Goal: Communication & Community: Answer question/provide support

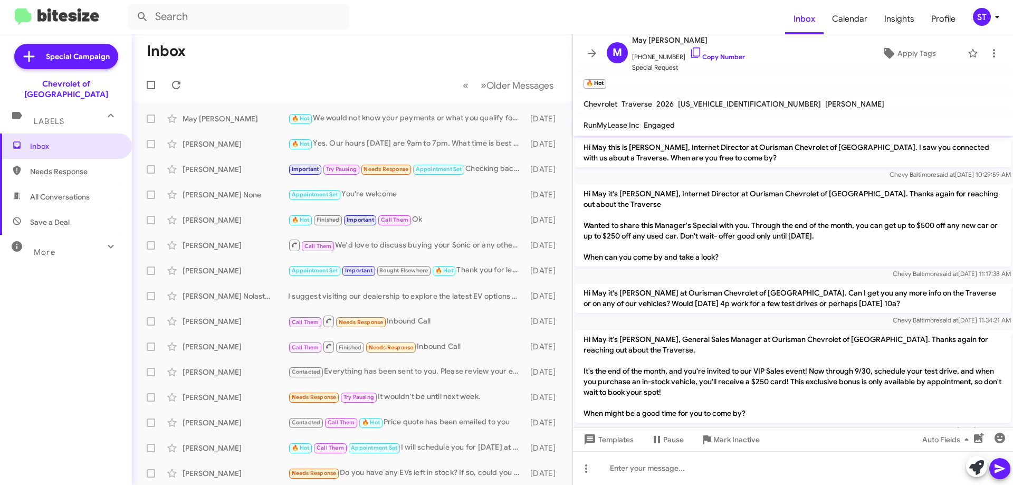
scroll to position [521, 0]
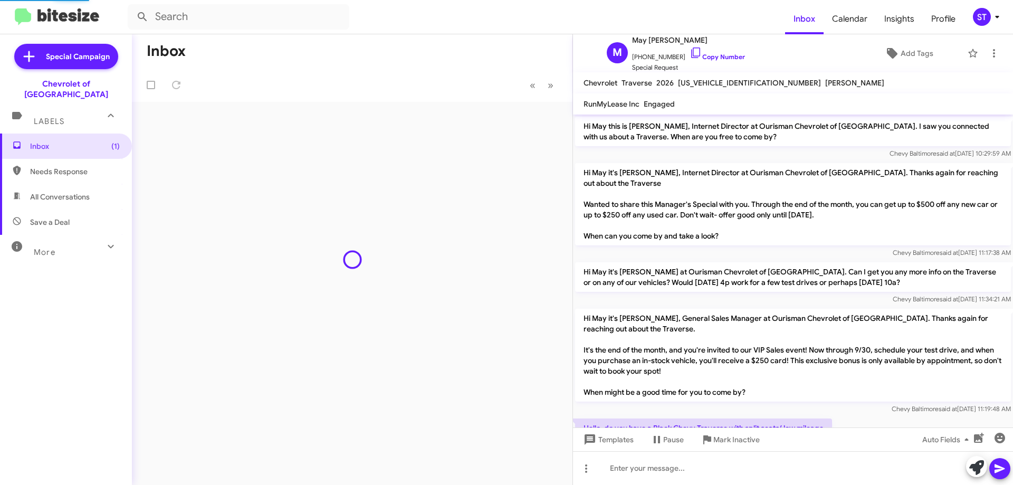
scroll to position [521, 0]
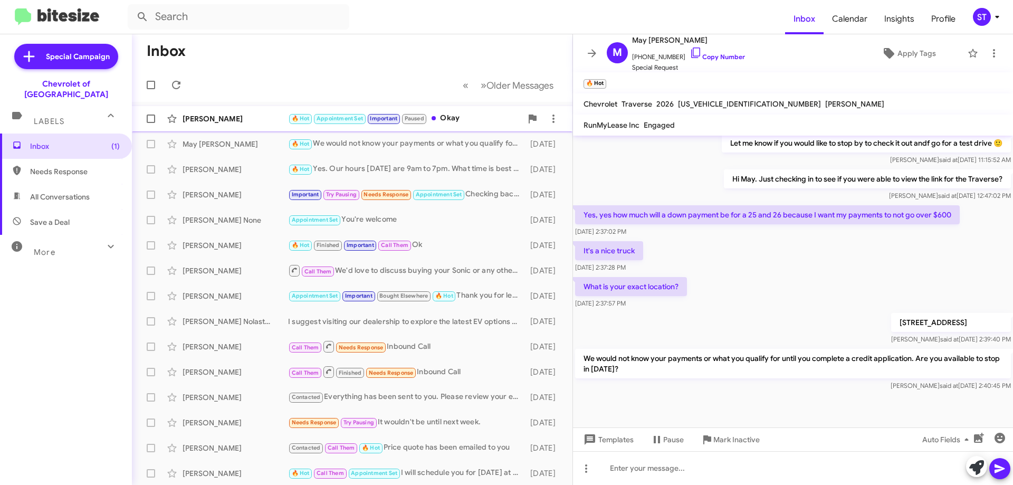
click at [250, 121] on div "[PERSON_NAME]" at bounding box center [236, 118] width 106 height 11
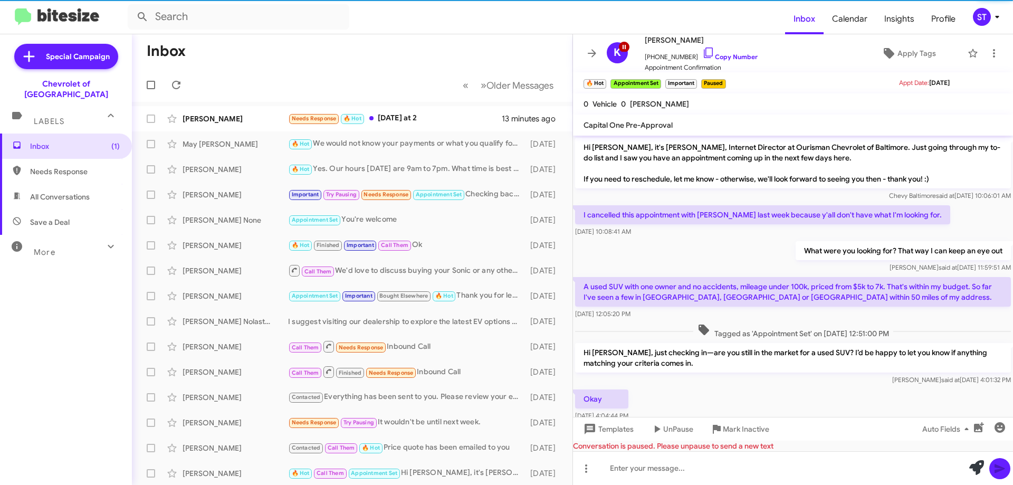
scroll to position [48, 0]
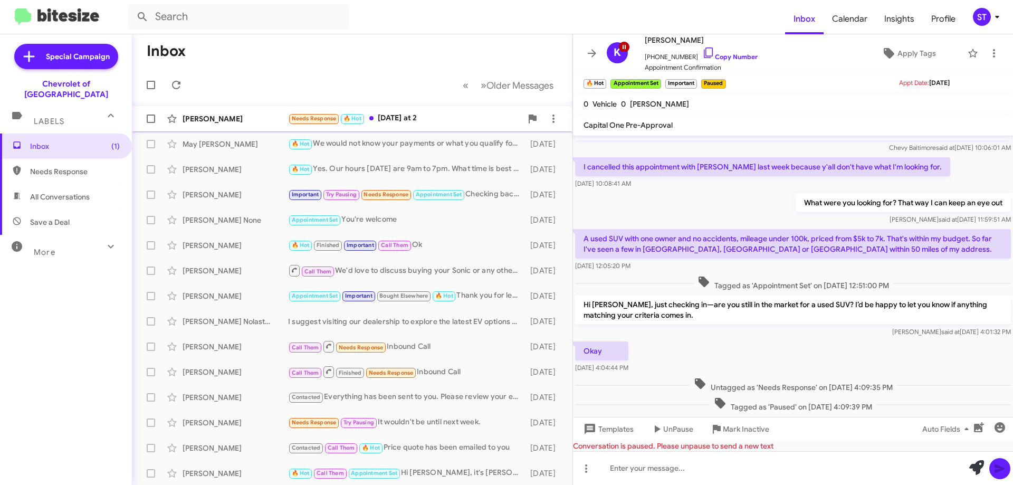
click at [422, 118] on div "Needs Response 🔥 Hot Today at 2" at bounding box center [405, 118] width 234 height 12
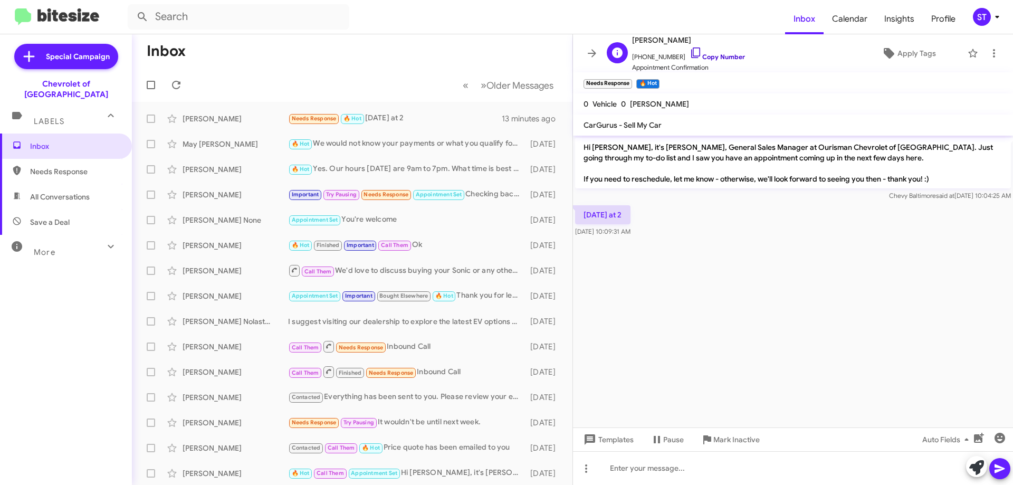
click at [690, 53] on icon at bounding box center [696, 52] width 13 height 13
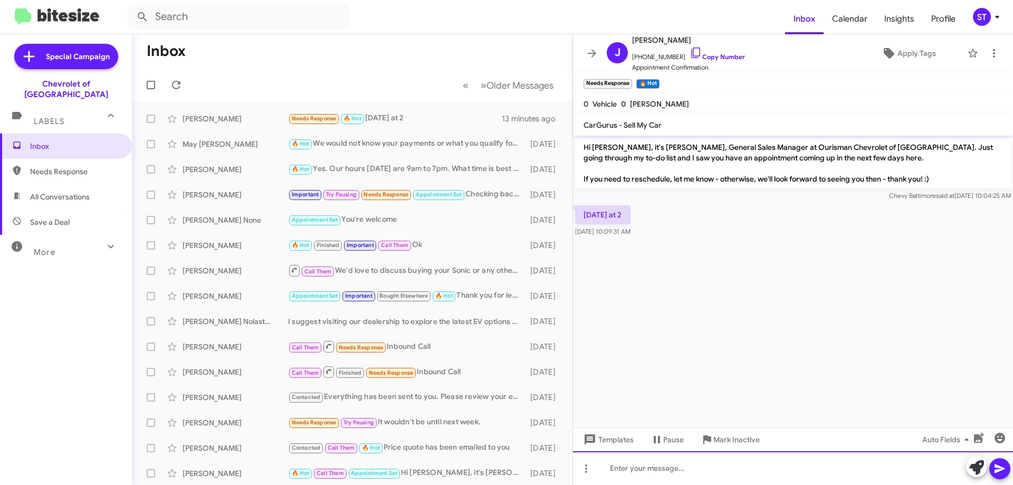
drag, startPoint x: 697, startPoint y: 478, endPoint x: 682, endPoint y: 464, distance: 19.8
click at [697, 477] on div at bounding box center [793, 468] width 440 height 34
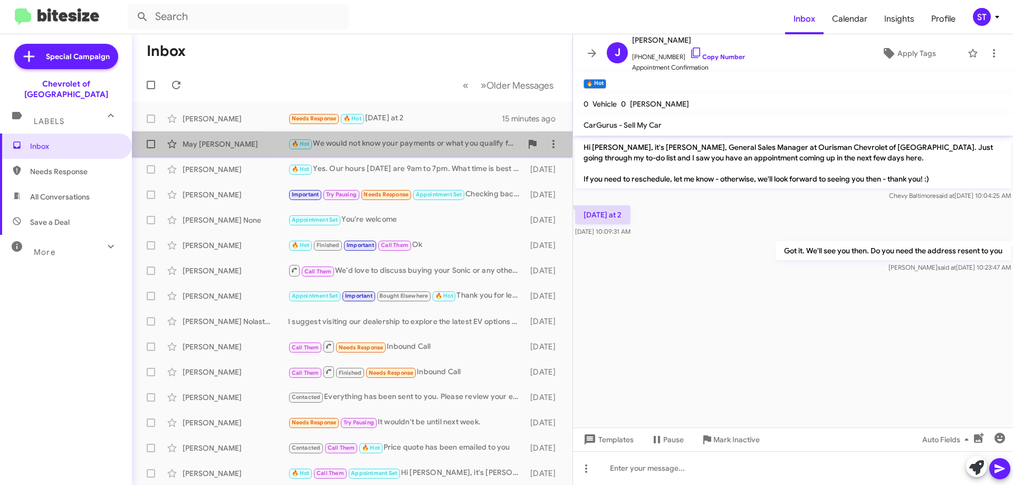
click at [381, 151] on div "May Lunn 🔥 Hot We would not know your payments or what you qualify for until yo…" at bounding box center [352, 144] width 424 height 21
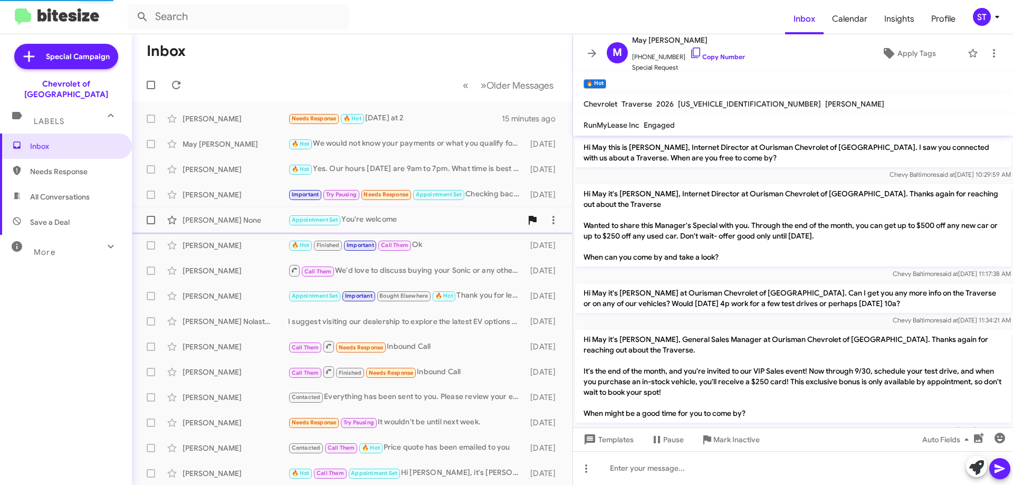
scroll to position [543, 0]
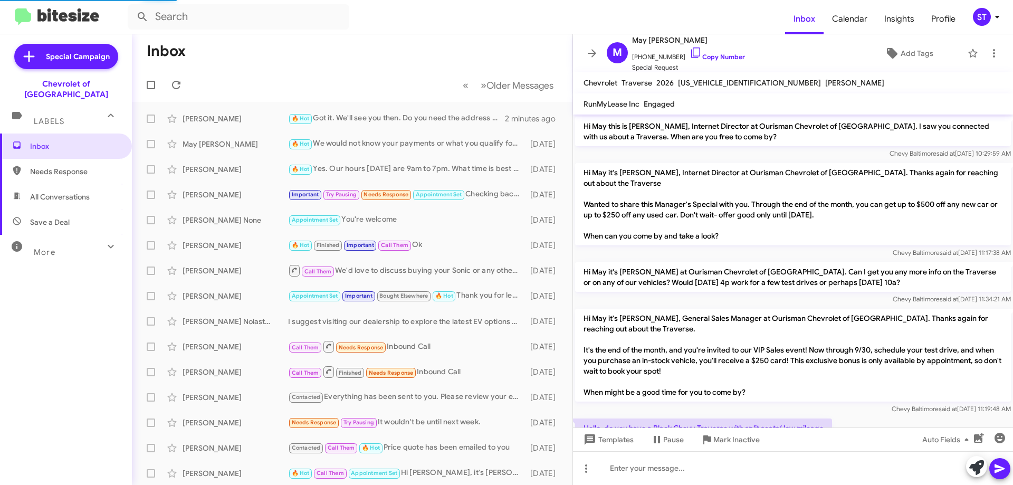
scroll to position [521, 0]
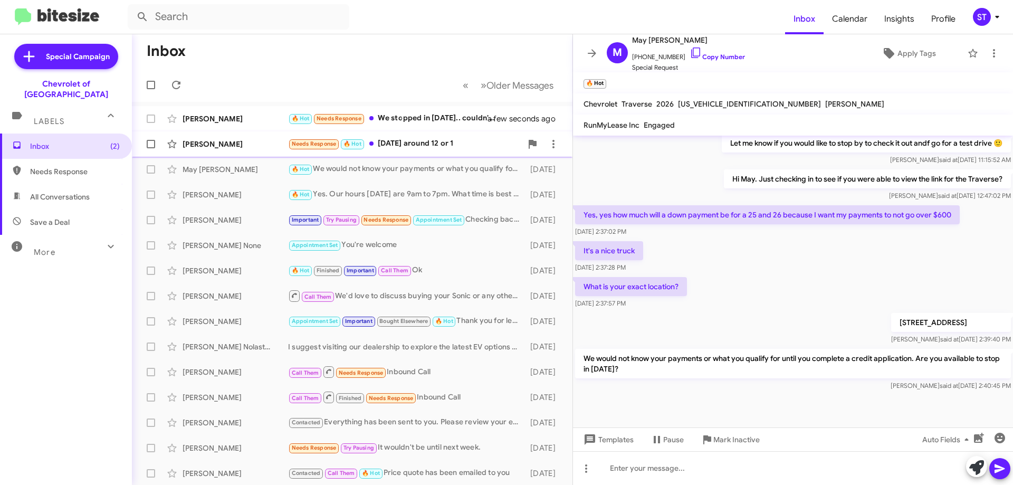
click at [248, 138] on div "William Brown Needs Response 🔥 Hot Tomorrow around 12 or 1 a few seconds ago" at bounding box center [352, 144] width 424 height 21
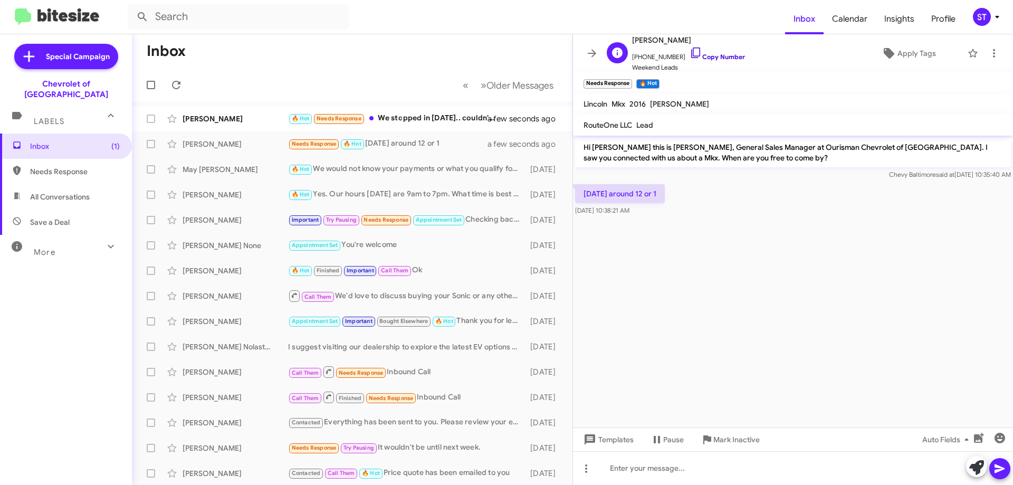
click at [690, 52] on icon at bounding box center [696, 52] width 13 height 13
click at [453, 113] on div "🔥 Hot Needs Response We stopped in on Saturday.. couldn't get our numbers to ma…" at bounding box center [405, 118] width 234 height 12
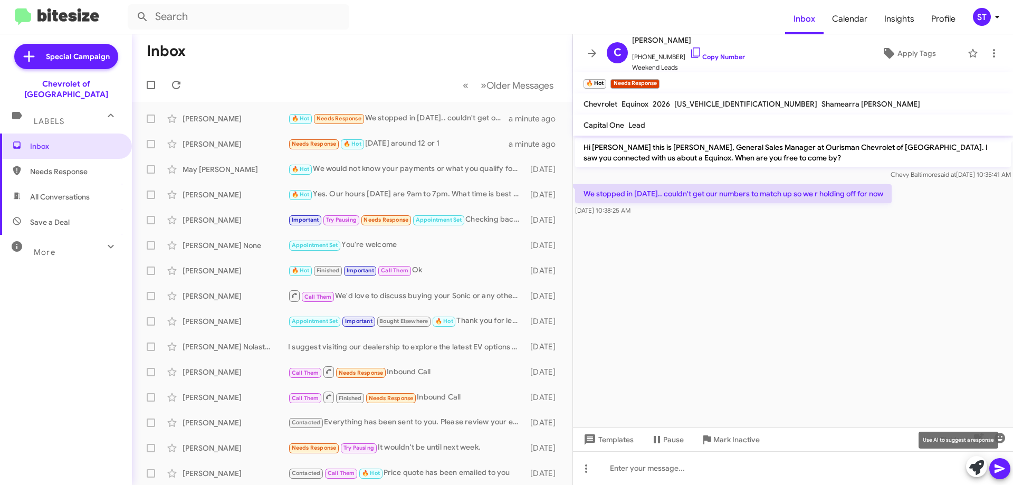
click at [977, 468] on icon at bounding box center [977, 467] width 15 height 15
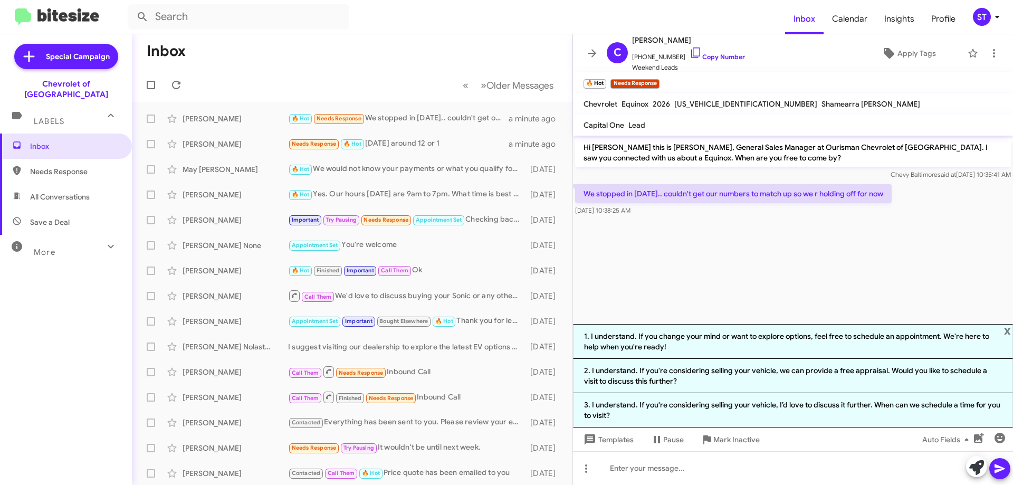
click at [640, 334] on li "1. I understand. If you change your mind or want to explore options, feel free …" at bounding box center [793, 341] width 440 height 35
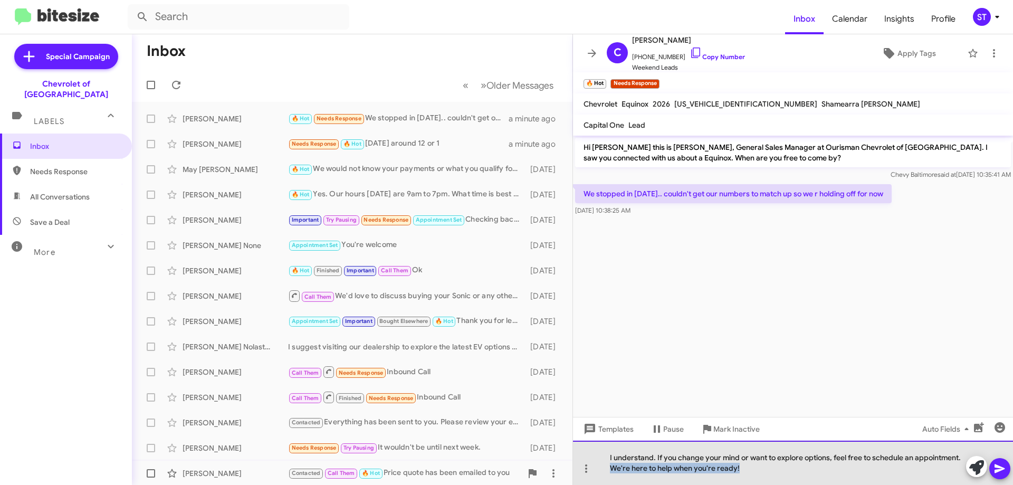
click at [490, 468] on div "Inbox « Previous » Next Older Messages Christopher Gatrell 🔥 Hot Needs Response…" at bounding box center [572, 259] width 881 height 451
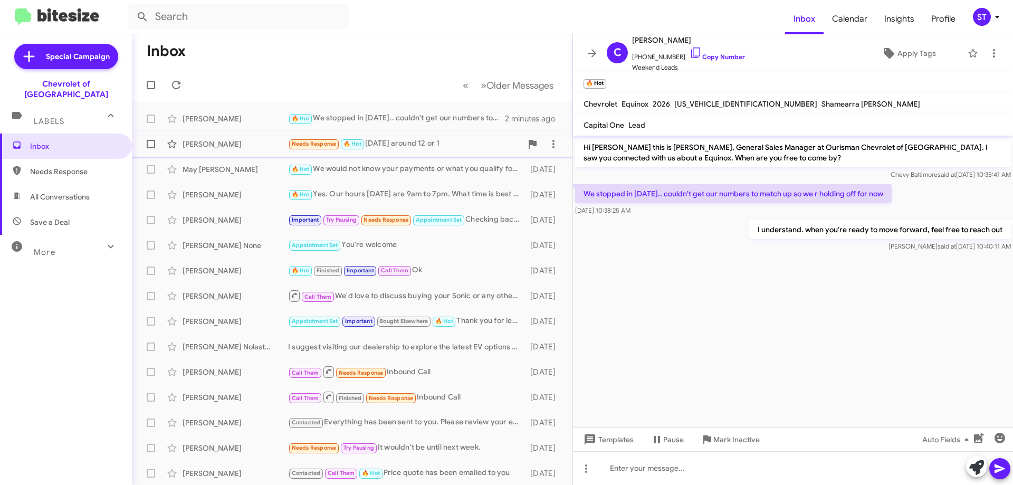
click at [410, 148] on div "Needs Response 🔥 Hot Tomorrow around 12 or 1" at bounding box center [405, 144] width 234 height 12
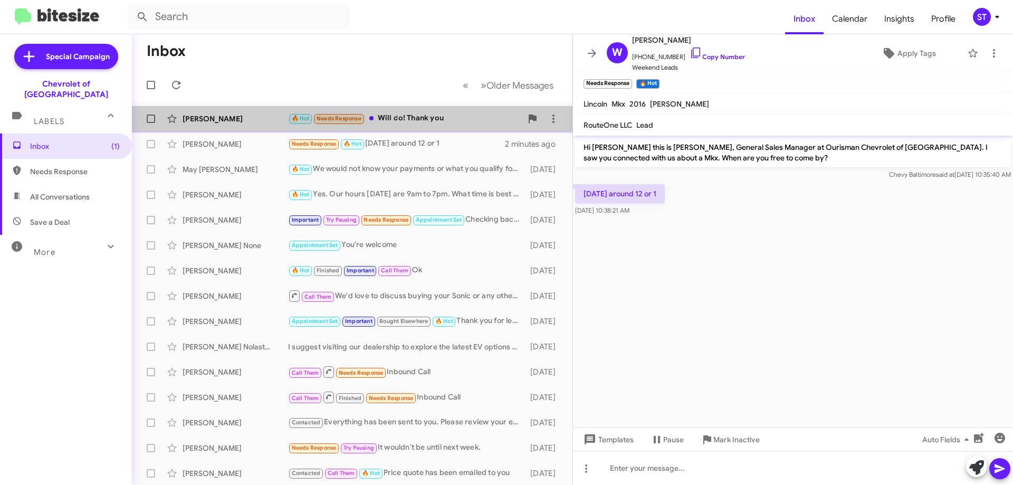
click at [406, 116] on div "🔥 Hot Needs Response Will do! Thank you" at bounding box center [405, 118] width 234 height 12
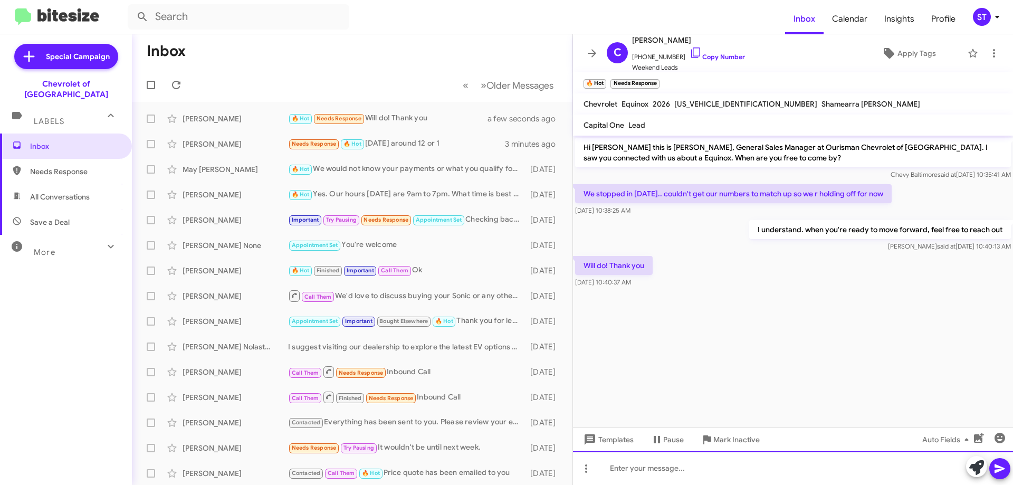
click at [652, 480] on div at bounding box center [793, 468] width 440 height 34
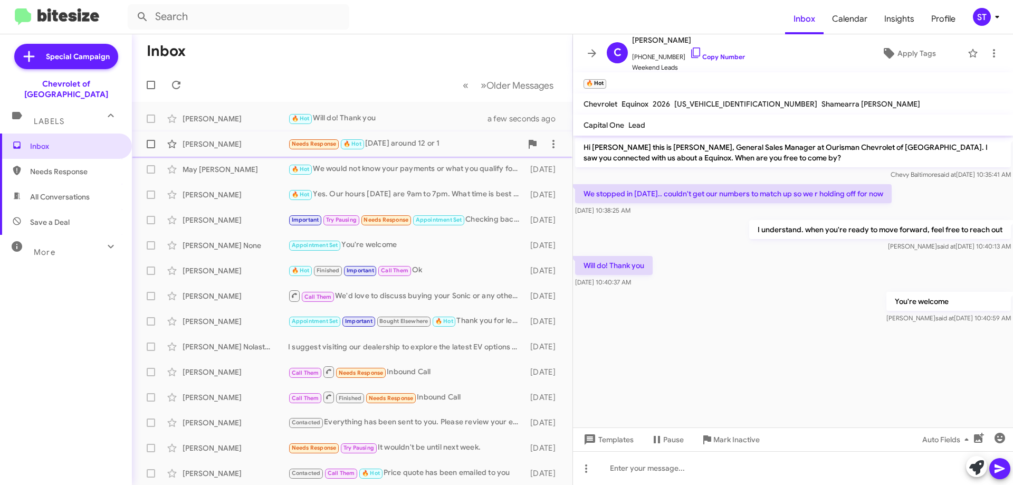
click at [407, 149] on div "Needs Response 🔥 Hot Tomorrow around 12 or 1" at bounding box center [405, 144] width 234 height 12
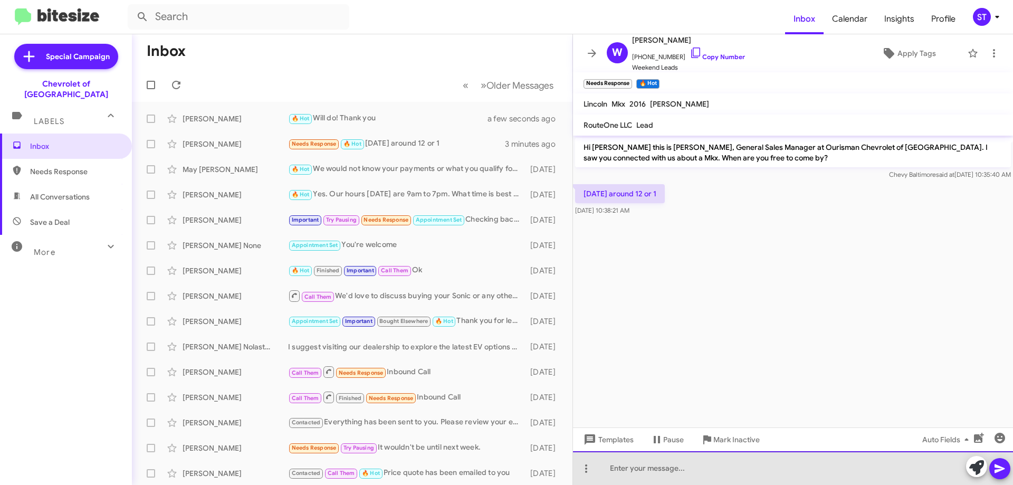
click at [680, 469] on div at bounding box center [793, 468] width 440 height 34
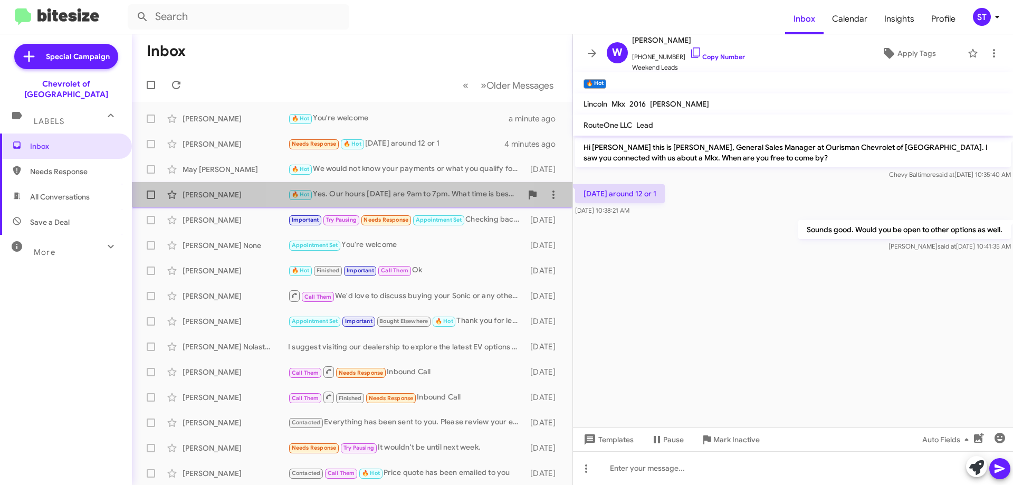
click at [378, 194] on div "🔥 Hot Yes. Our hours Saturday are 9am to 7pm. What time is best for you" at bounding box center [405, 194] width 234 height 12
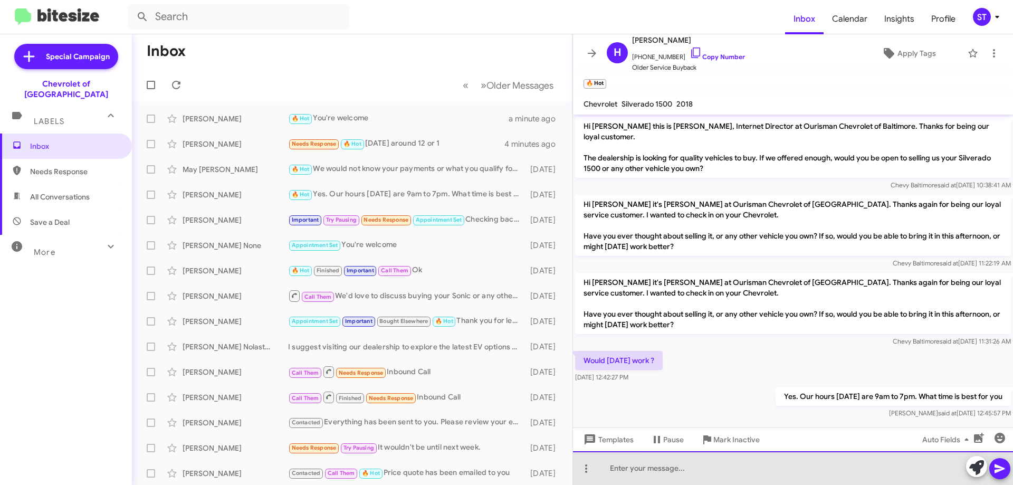
click at [761, 473] on div at bounding box center [793, 468] width 440 height 34
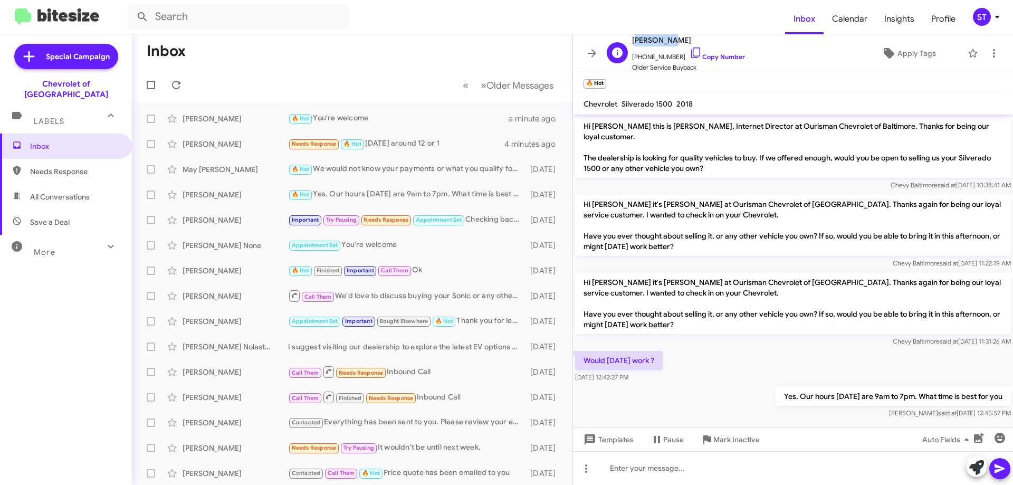
drag, startPoint x: 664, startPoint y: 42, endPoint x: 632, endPoint y: 40, distance: 32.3
click at [632, 40] on div "H Heriberto Espino +14432421423 Copy Number Older Service Buyback" at bounding box center [674, 53] width 143 height 39
copy span "Heriberto"
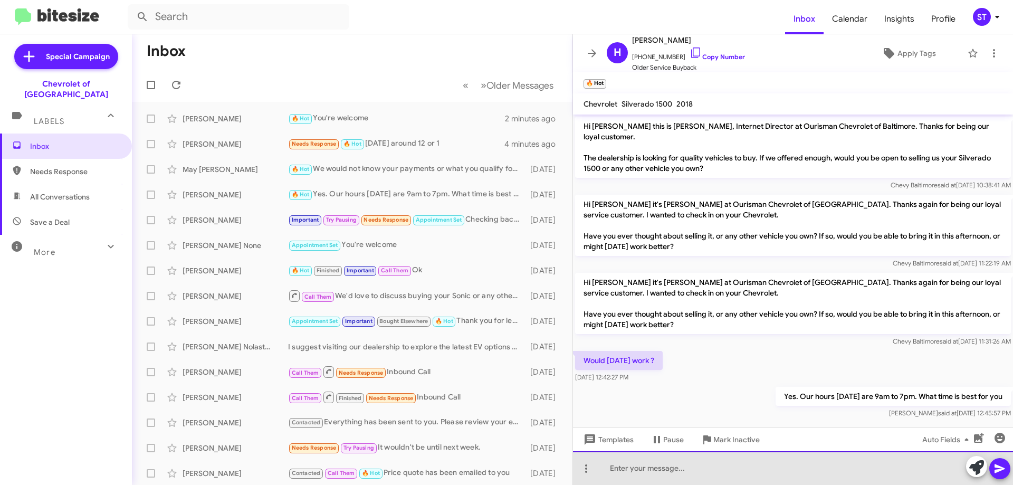
click at [634, 471] on div at bounding box center [793, 468] width 440 height 34
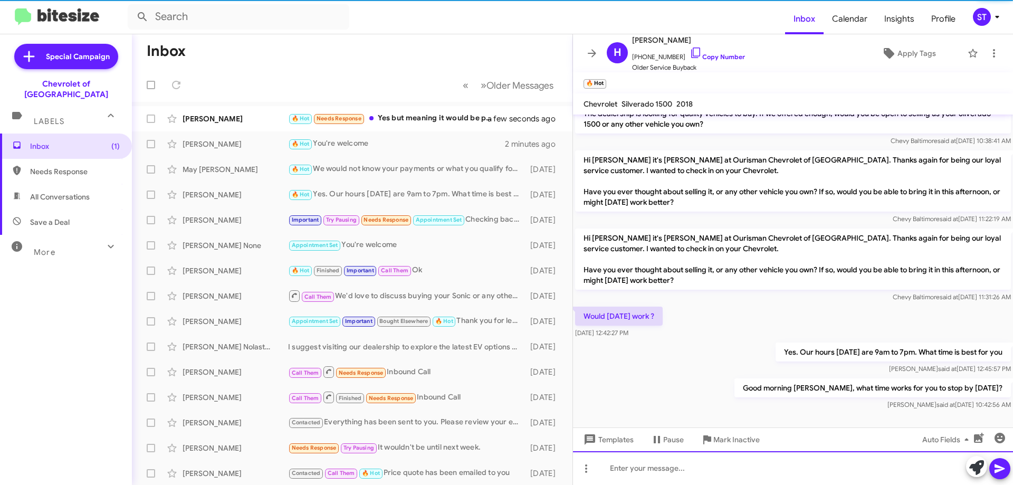
scroll to position [45, 0]
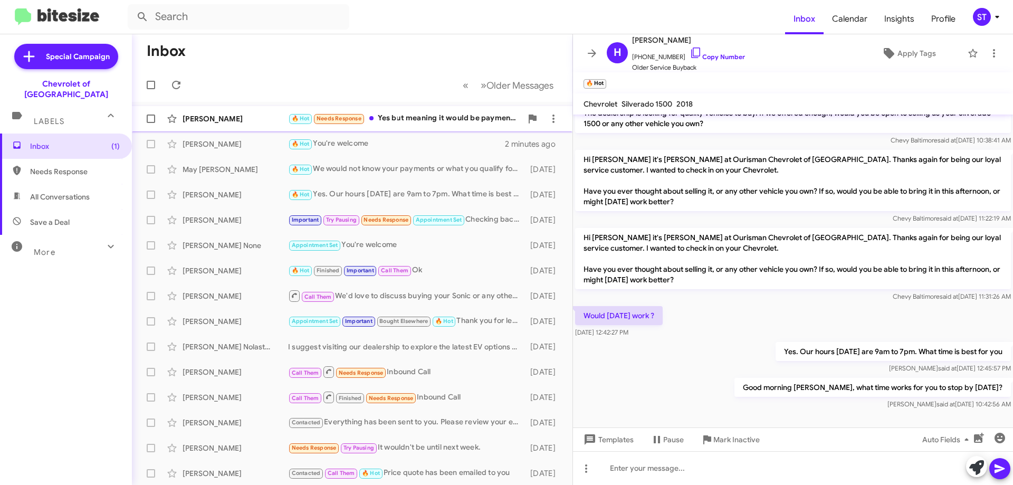
click at [428, 111] on div "William Brown 🔥 Hot Needs Response Yes but meaning it would be payments I have …" at bounding box center [352, 118] width 424 height 21
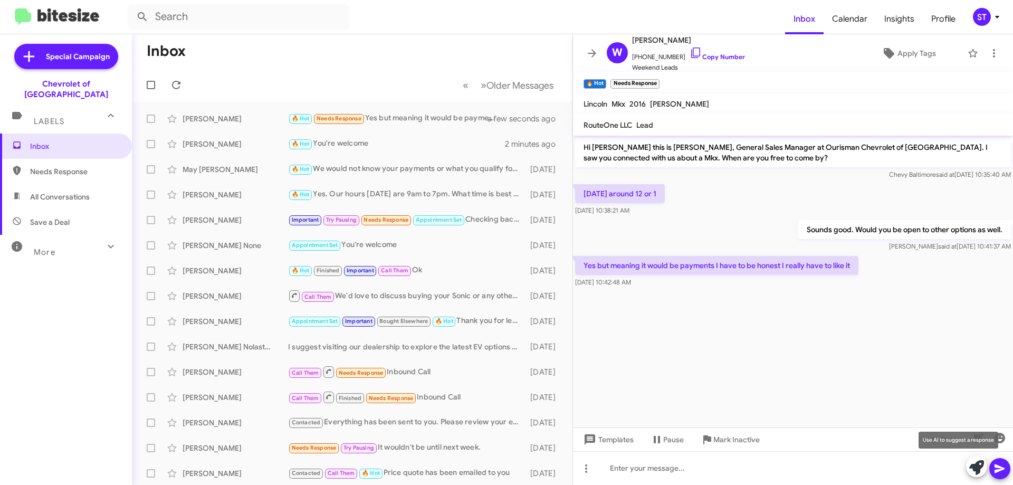
click at [977, 468] on icon at bounding box center [977, 467] width 15 height 15
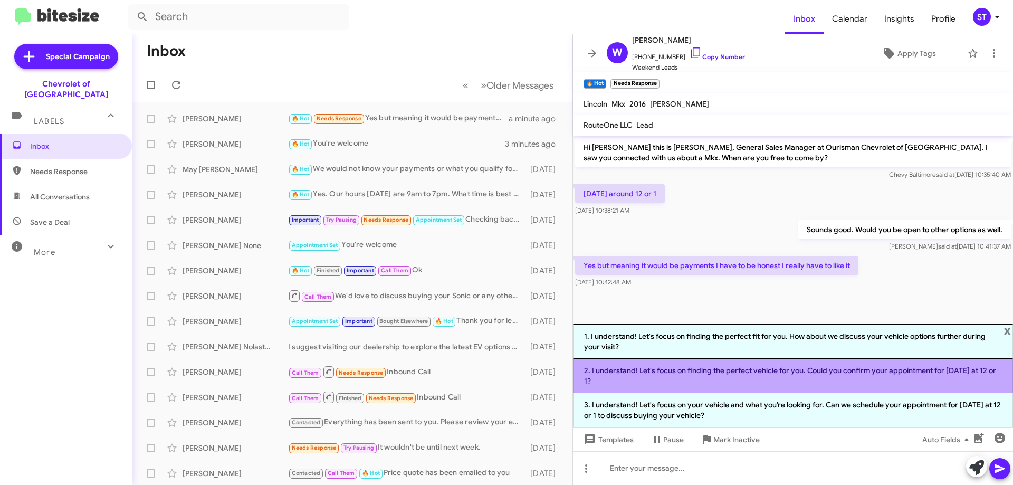
click at [645, 383] on li "2. I understand! Let's focus on finding the perfect vehicle for you. Could you …" at bounding box center [793, 376] width 440 height 34
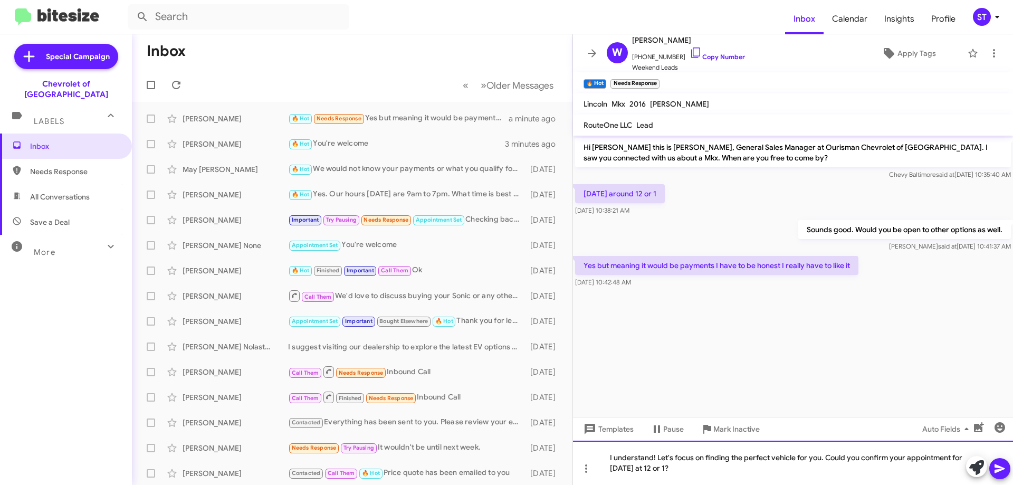
drag, startPoint x: 657, startPoint y: 470, endPoint x: 567, endPoint y: 471, distance: 89.2
click at [567, 471] on div "Inbox « Previous » Next Older Messages William Brown 🔥 Hot Needs Response Yes b…" at bounding box center [572, 259] width 881 height 451
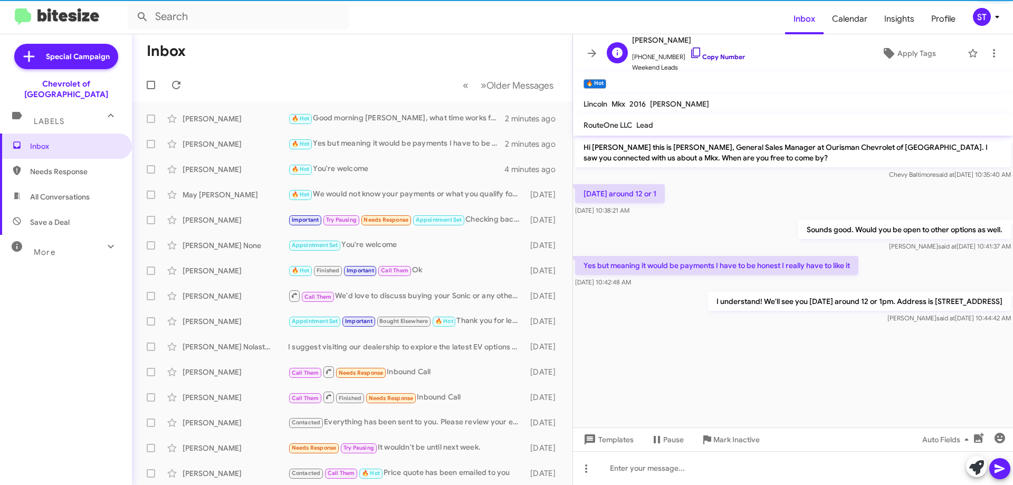
click at [690, 52] on icon at bounding box center [696, 52] width 13 height 13
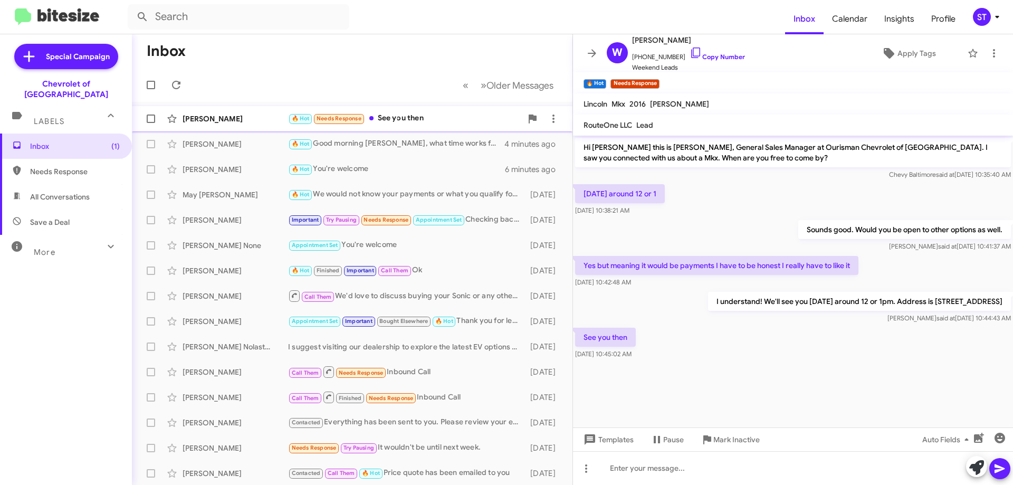
click at [411, 118] on div "🔥 Hot Needs Response See you then" at bounding box center [405, 118] width 234 height 12
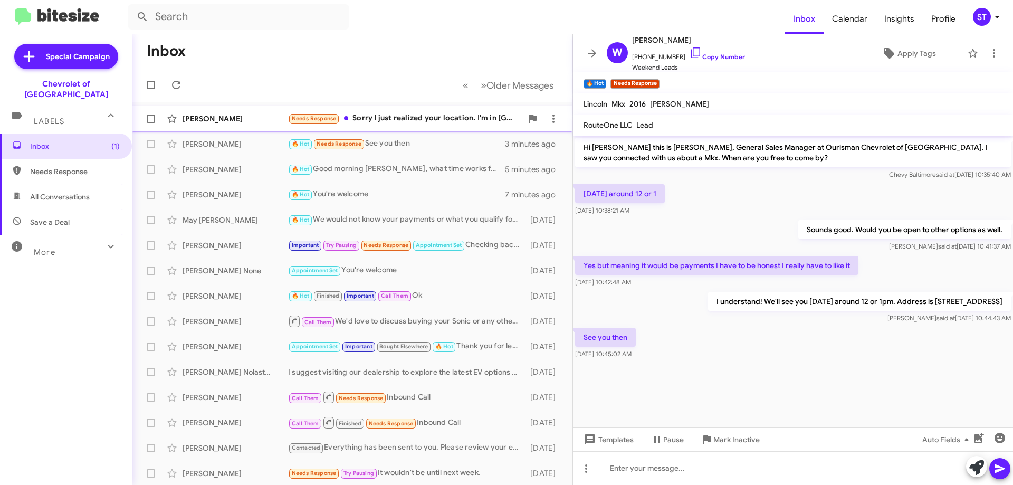
click at [422, 120] on div "Needs Response Sorry I just realized your location. I'm in Little River,SC. Tha…" at bounding box center [405, 118] width 234 height 12
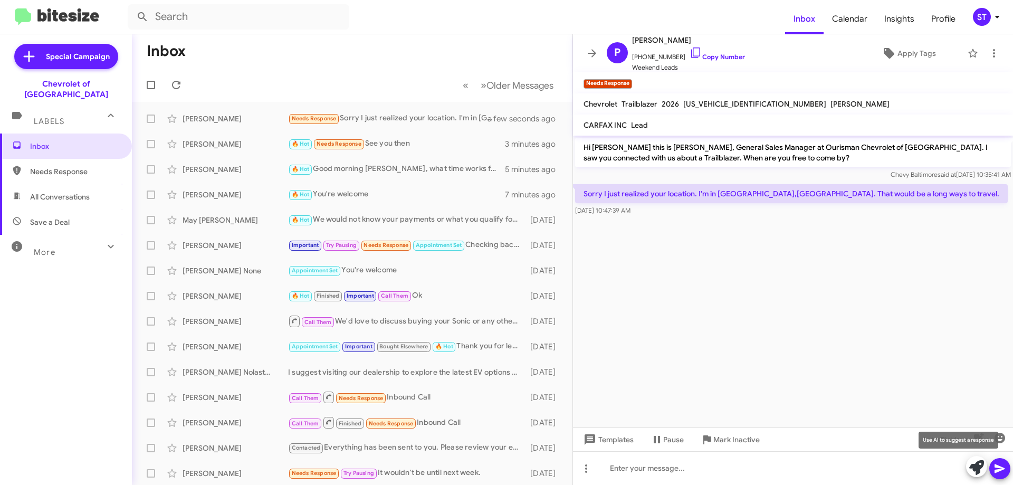
click at [984, 473] on icon at bounding box center [977, 467] width 15 height 15
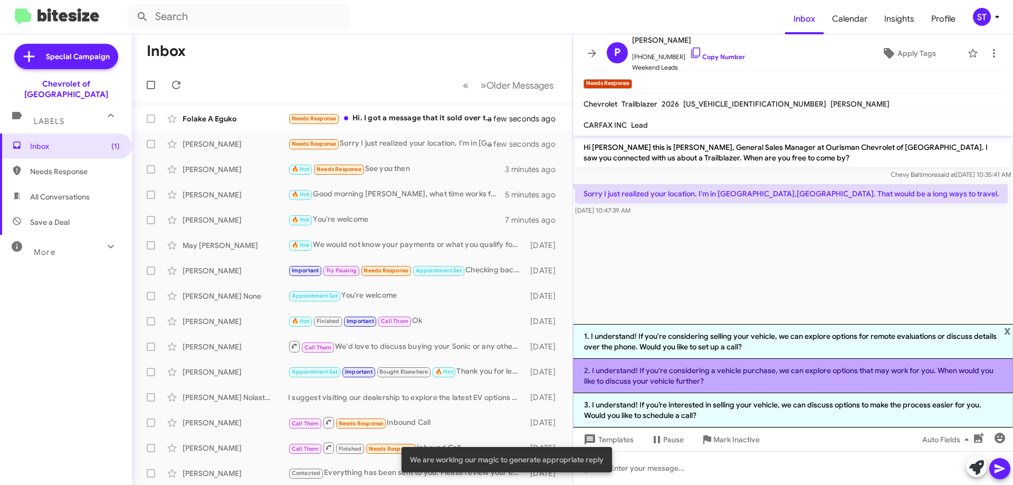
click at [710, 385] on li "2. I understand! If you're considering a vehicle purchase, we can explore optio…" at bounding box center [793, 376] width 440 height 34
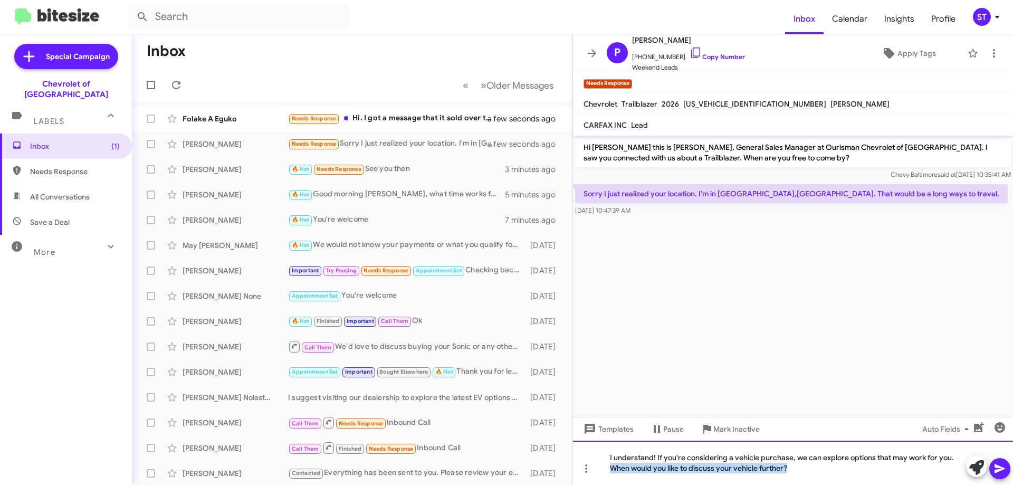
drag, startPoint x: 816, startPoint y: 471, endPoint x: 484, endPoint y: 471, distance: 332.0
click at [484, 471] on body "Inbox Calendar Insights Profile ST Special Campaign Chevrolet of Baltimore Labe…" at bounding box center [506, 242] width 1013 height 485
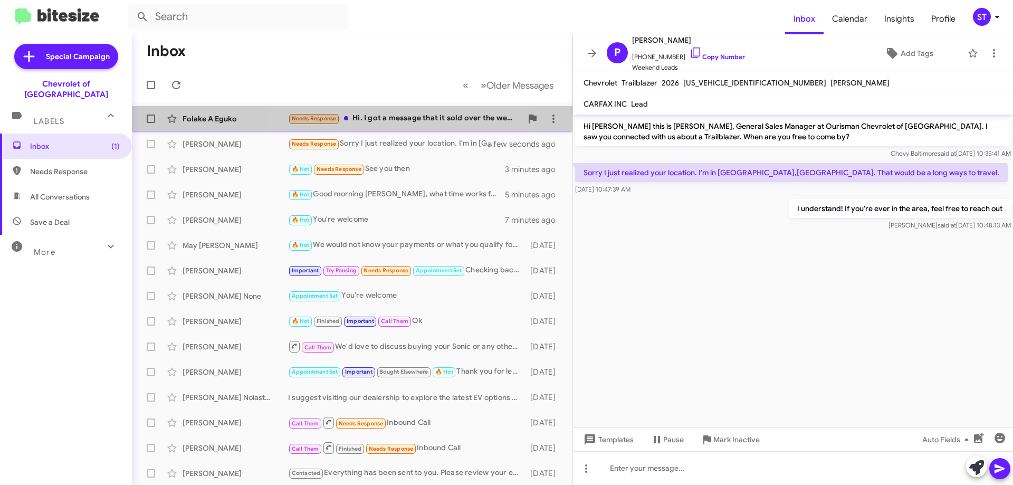
click at [403, 122] on div "Needs Response Hi. I got a message that it sold over the weekend" at bounding box center [405, 118] width 234 height 12
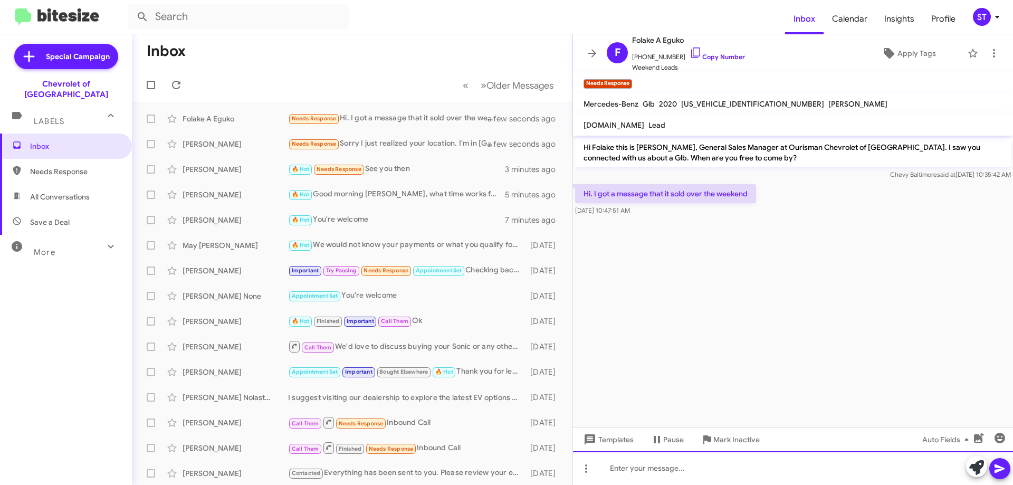
click at [848, 474] on div at bounding box center [793, 468] width 440 height 34
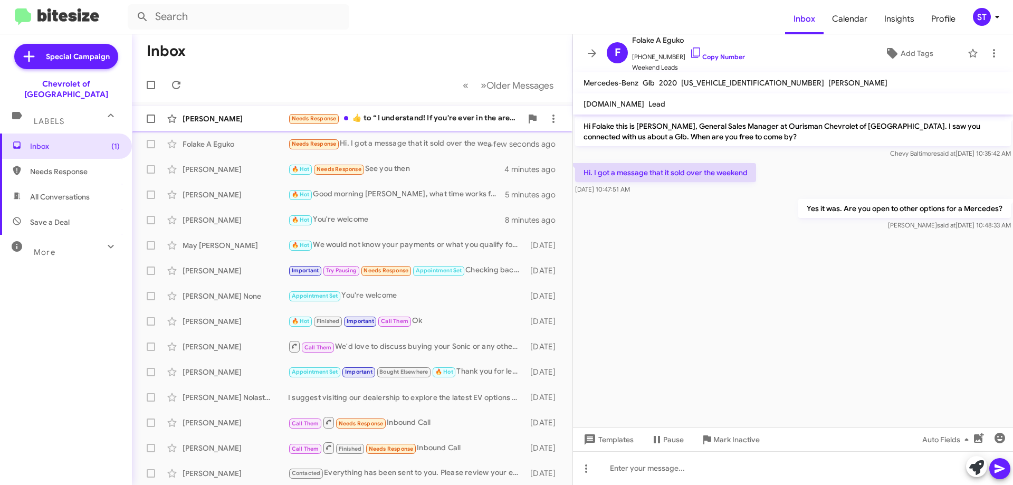
click at [425, 115] on div "Needs Response ​👍​ to “ I understand! If you're ever in the area, feel free to …" at bounding box center [405, 118] width 234 height 12
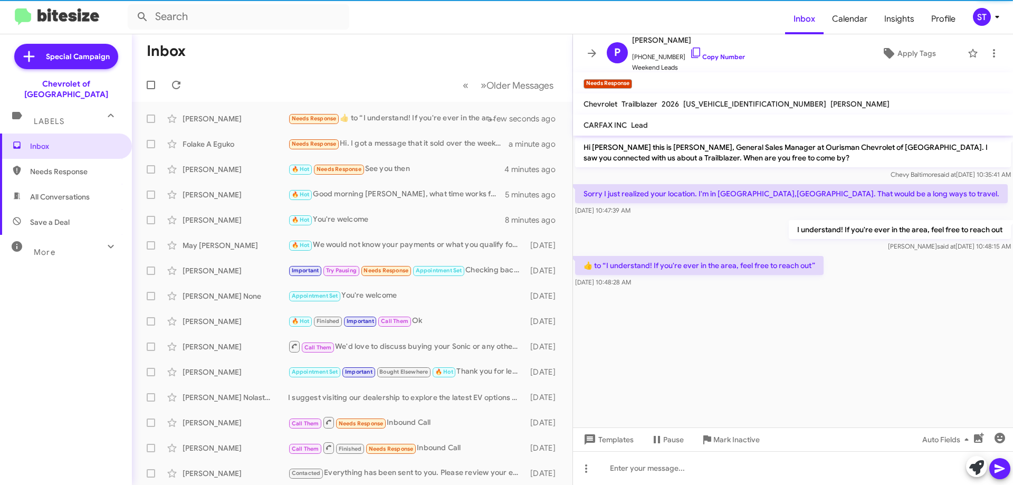
click at [214, 61] on mat-toolbar-row "Inbox" at bounding box center [352, 51] width 441 height 34
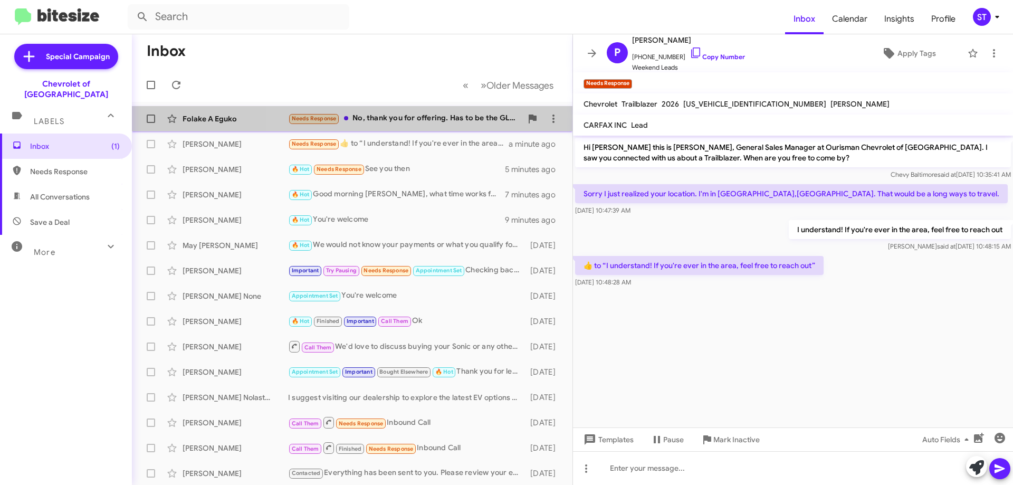
click at [422, 113] on div "Needs Response No, thank you for offering. Has to be the GLB for garage space" at bounding box center [405, 118] width 234 height 12
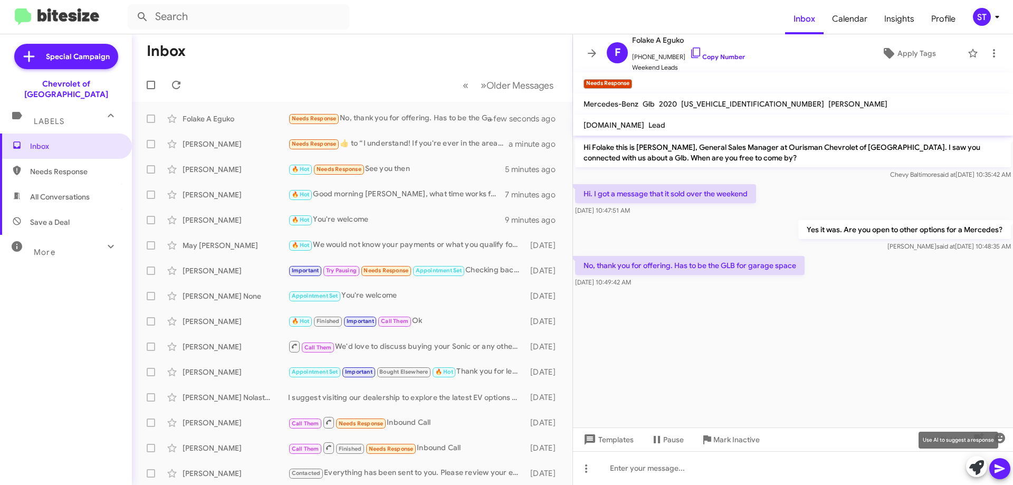
click at [973, 467] on icon at bounding box center [977, 467] width 15 height 15
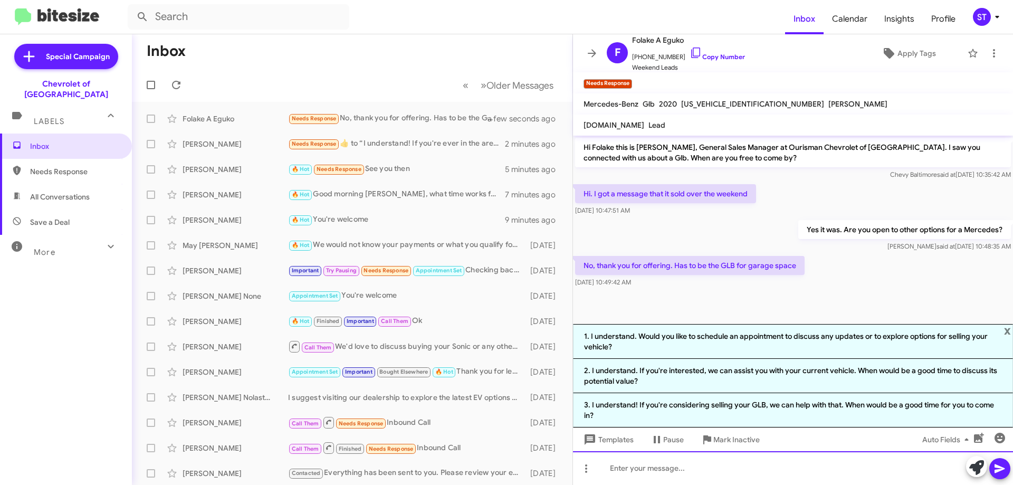
click at [681, 474] on div at bounding box center [793, 468] width 440 height 34
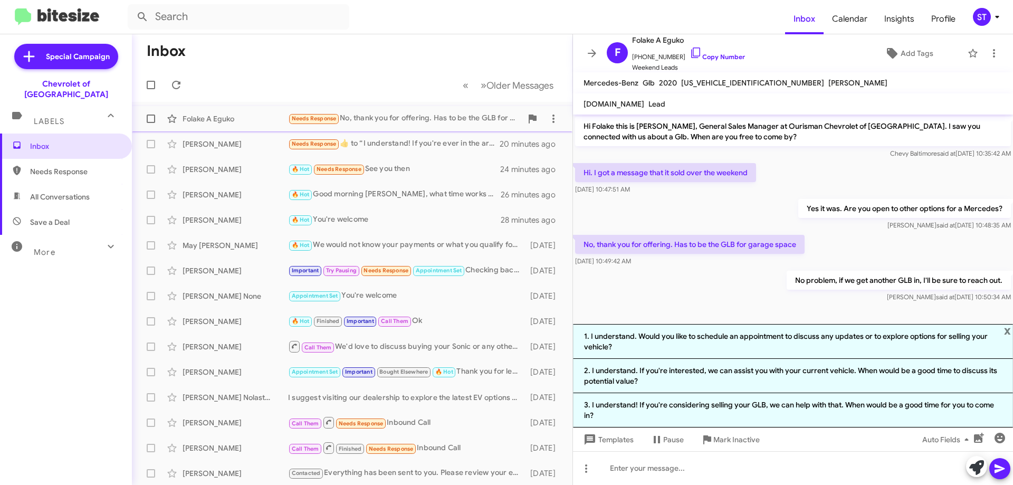
click at [258, 115] on div "Folake A Eguko" at bounding box center [236, 118] width 106 height 11
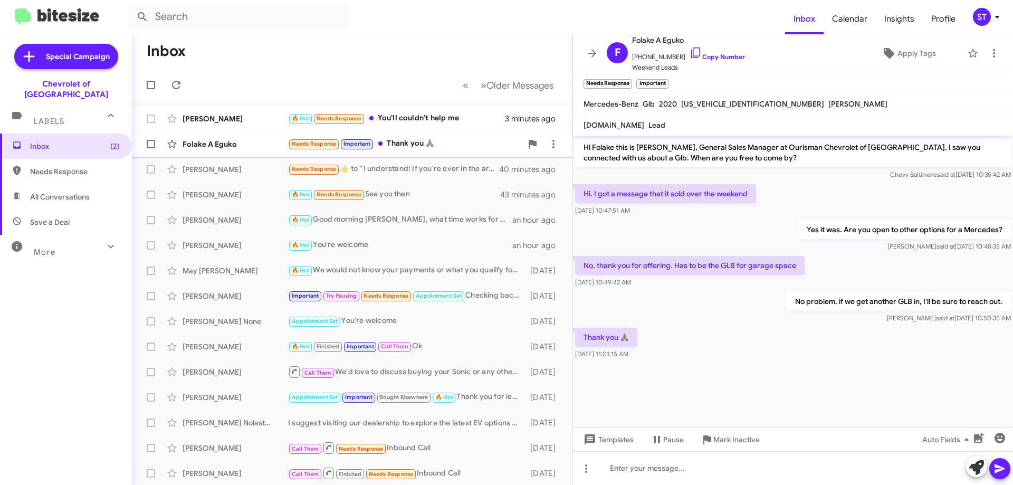
click at [252, 138] on div "Folake A Eguko Needs Response Important Thank you 🙏🏽 27 minutes ago" at bounding box center [352, 144] width 424 height 21
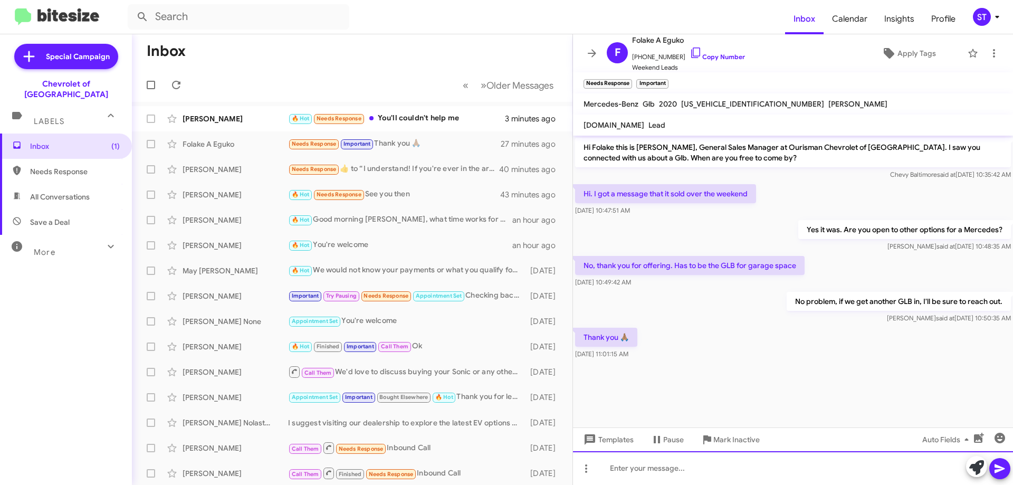
click at [657, 478] on div at bounding box center [793, 468] width 440 height 34
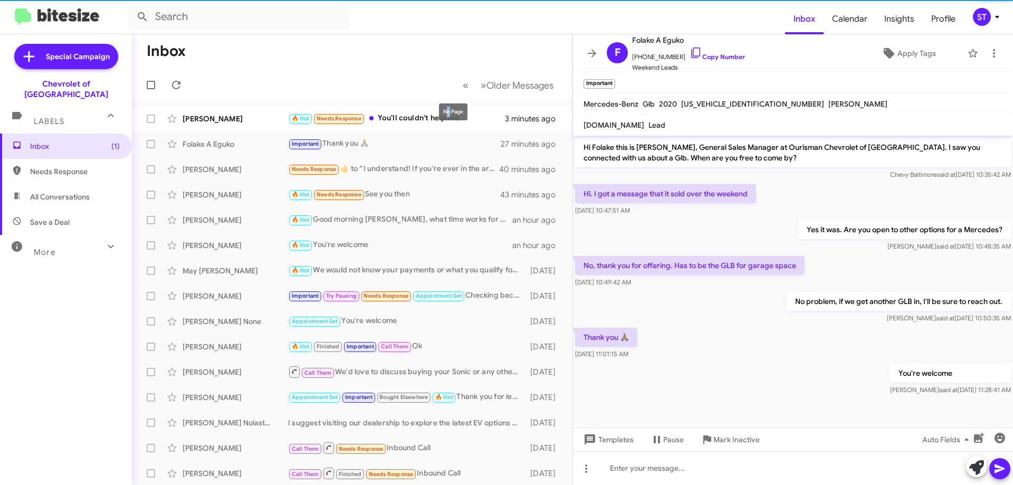
click at [449, 113] on div "No Page" at bounding box center [453, 111] width 29 height 17
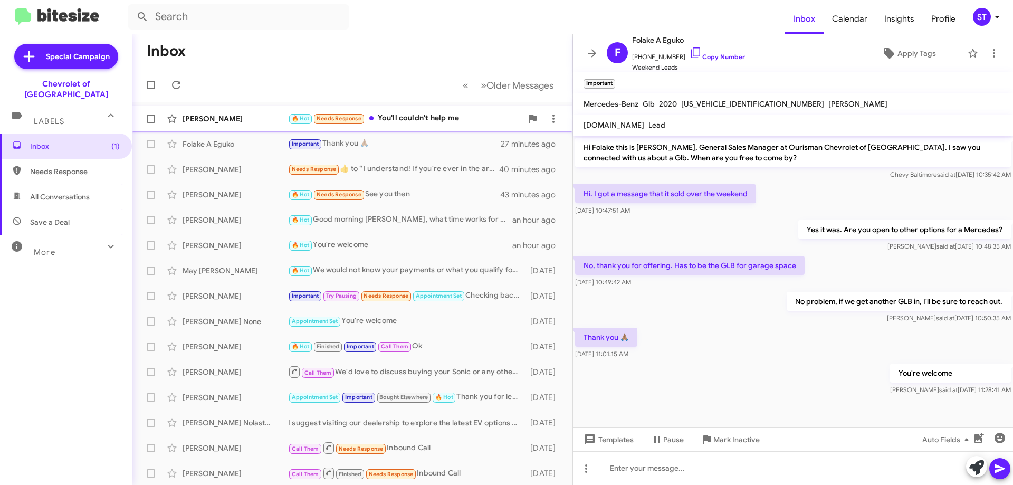
click at [412, 121] on div "🔥 Hot Needs Response You'll couldn't help me" at bounding box center [405, 118] width 234 height 12
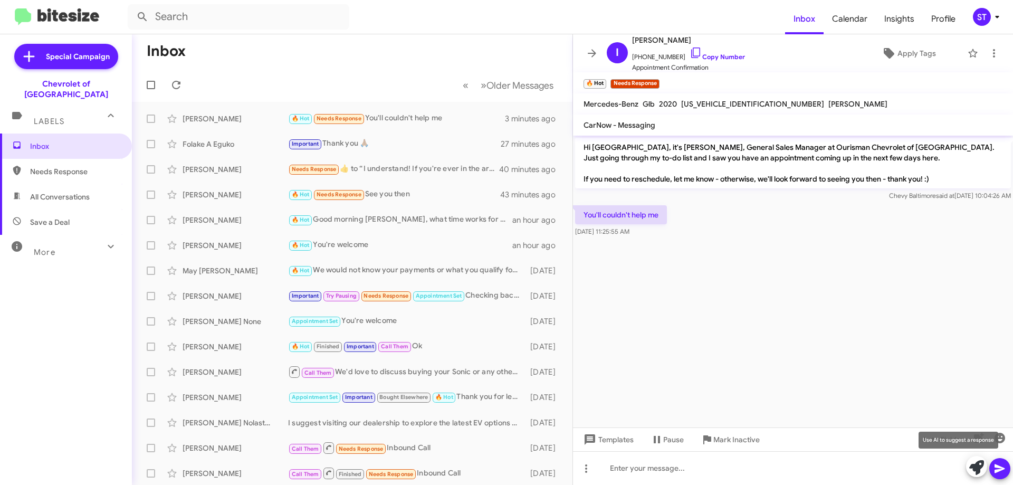
click at [976, 471] on icon at bounding box center [977, 467] width 15 height 15
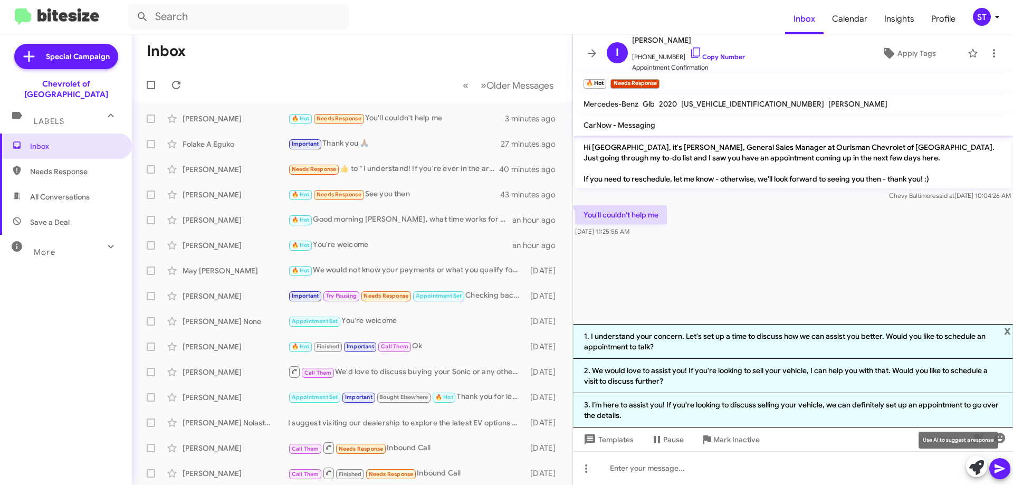
click at [978, 470] on icon at bounding box center [977, 467] width 15 height 15
click at [667, 423] on div "Pause Conversation" at bounding box center [667, 423] width 0 height 0
click at [726, 409] on li "3. I’d love to assist you! Are you interested in getting an appraisal for your …" at bounding box center [793, 410] width 440 height 34
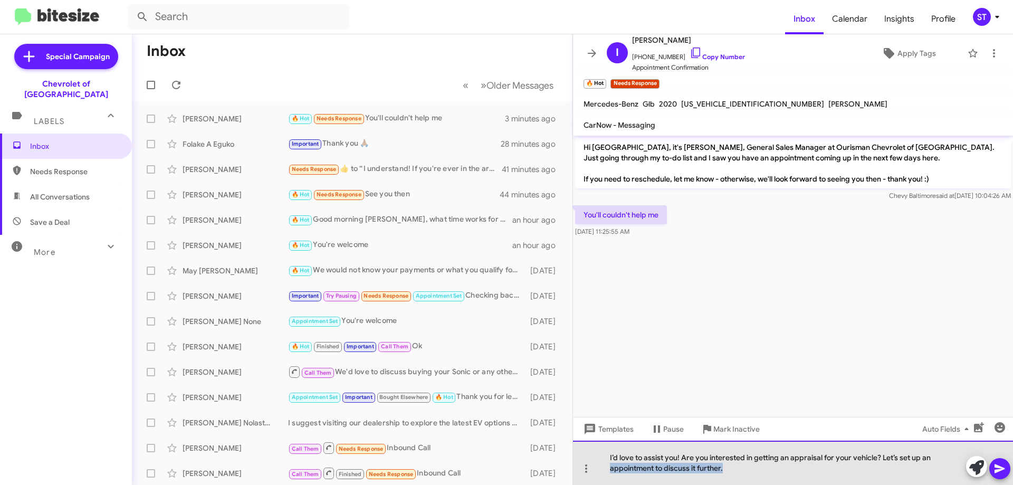
drag, startPoint x: 747, startPoint y: 475, endPoint x: 582, endPoint y: 482, distance: 165.9
click at [582, 482] on div "I’d love to assist you! Are you interested in getting an appraisal for your veh…" at bounding box center [793, 463] width 440 height 44
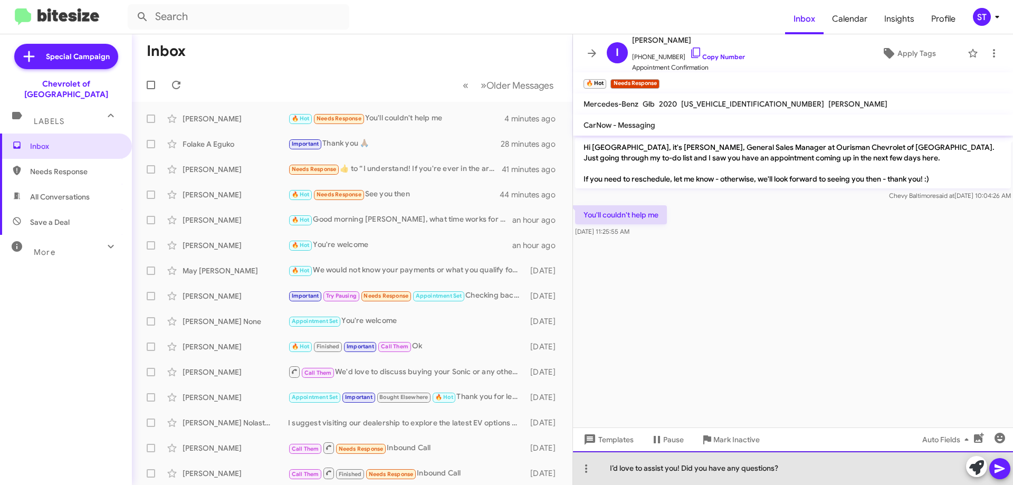
click at [740, 471] on div "I’d love to assist you! Did you have any questions?" at bounding box center [793, 468] width 440 height 34
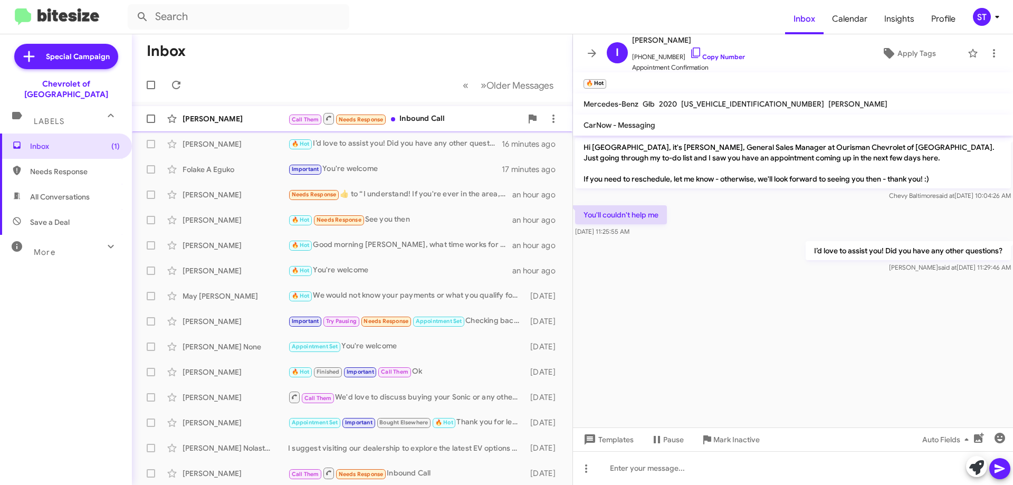
click at [412, 118] on div "Call Them Needs Response Inbound Call" at bounding box center [405, 118] width 234 height 13
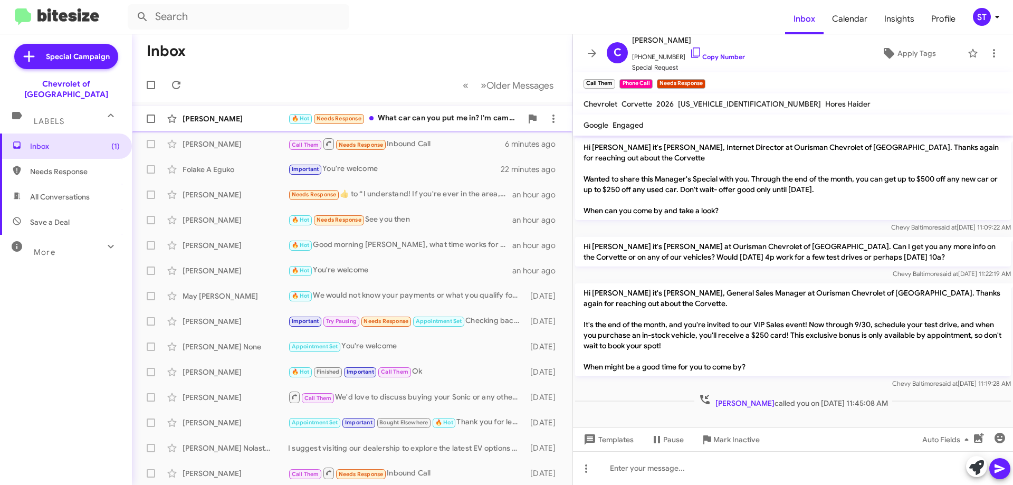
click at [415, 122] on div "🔥 Hot Needs Response What car can you put me in? I'm came there and no one coul…" at bounding box center [405, 118] width 234 height 12
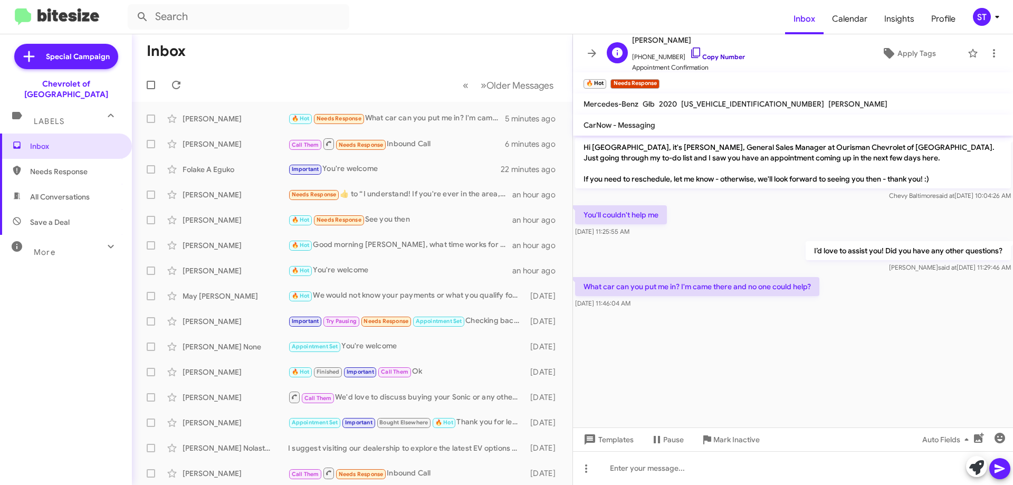
click at [690, 54] on icon at bounding box center [696, 52] width 13 height 13
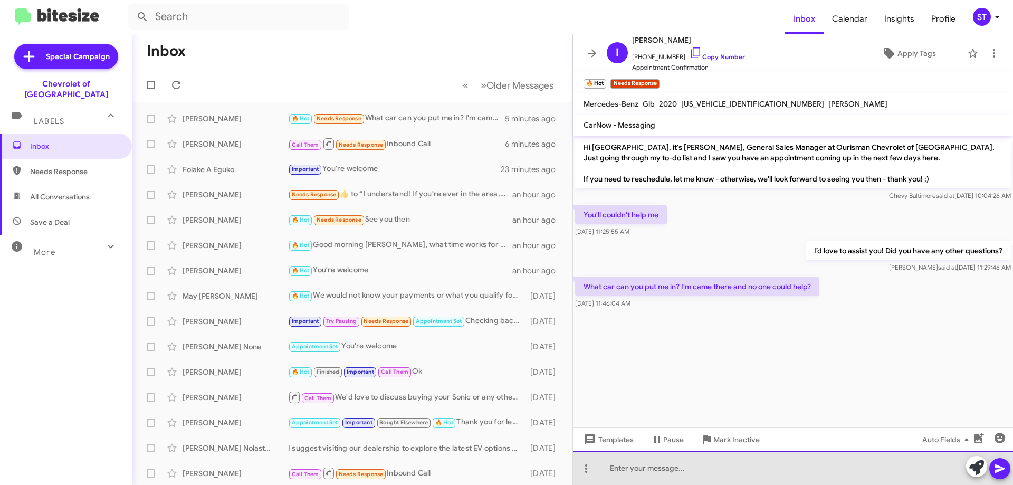
click at [684, 469] on div at bounding box center [793, 468] width 440 height 34
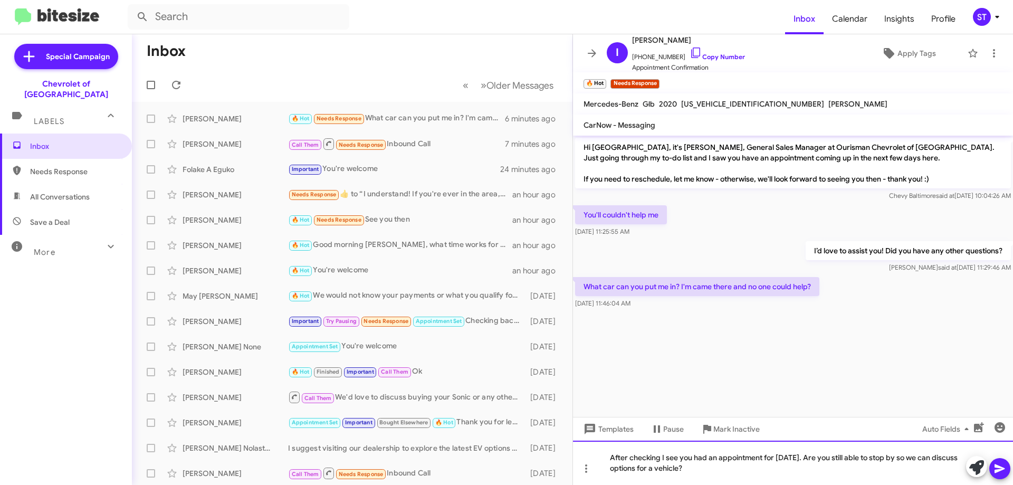
click at [739, 469] on div "After checking I see you had an appointment for [DATE]. Are you still able to s…" at bounding box center [793, 463] width 440 height 44
click at [719, 474] on div "After checking I see you had an appointment for [DATE]. Are you still able to s…" at bounding box center [793, 463] width 440 height 44
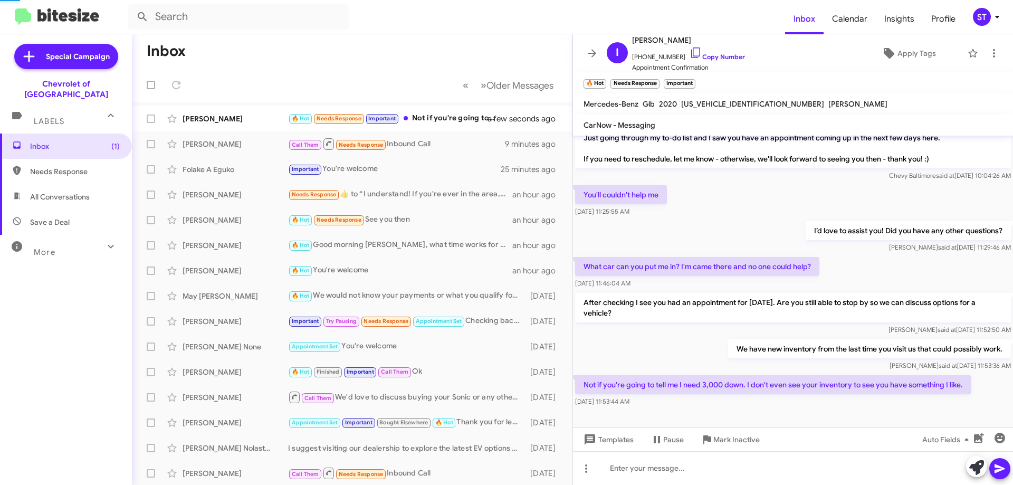
scroll to position [59, 0]
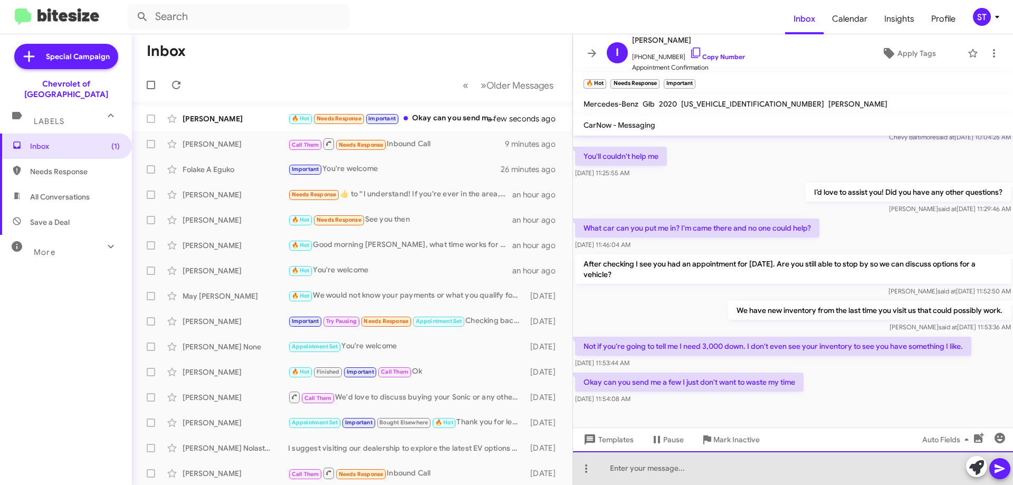
click at [628, 474] on div at bounding box center [793, 468] width 440 height 34
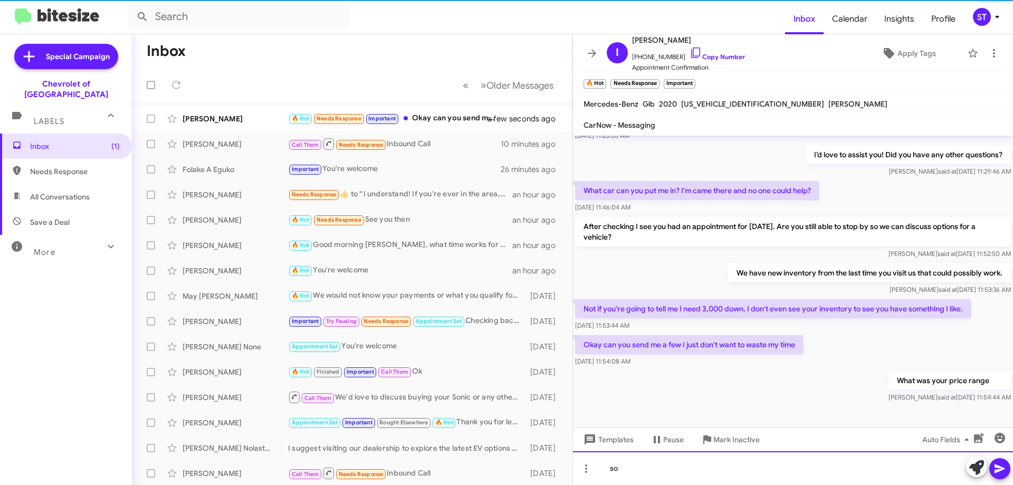
scroll to position [97, 0]
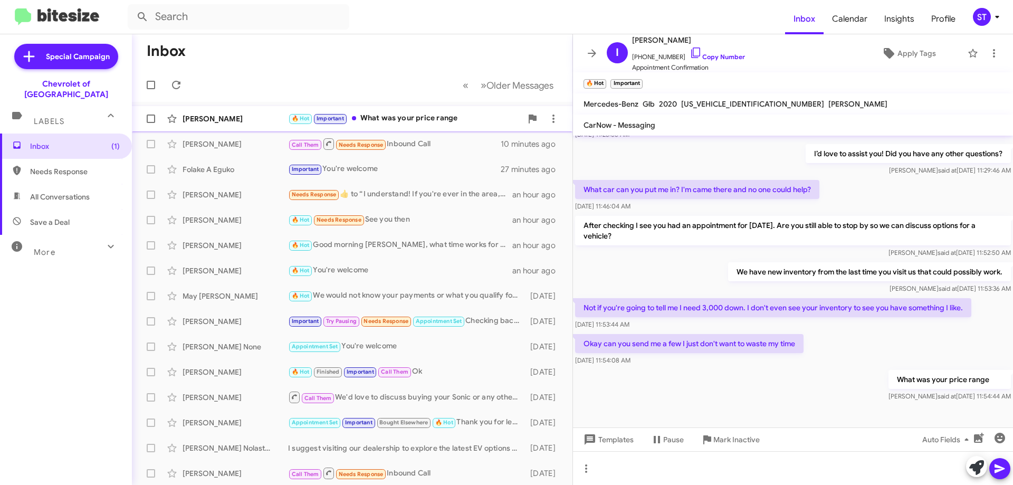
click at [416, 121] on div "🔥 Hot Important What was your price range" at bounding box center [405, 118] width 234 height 12
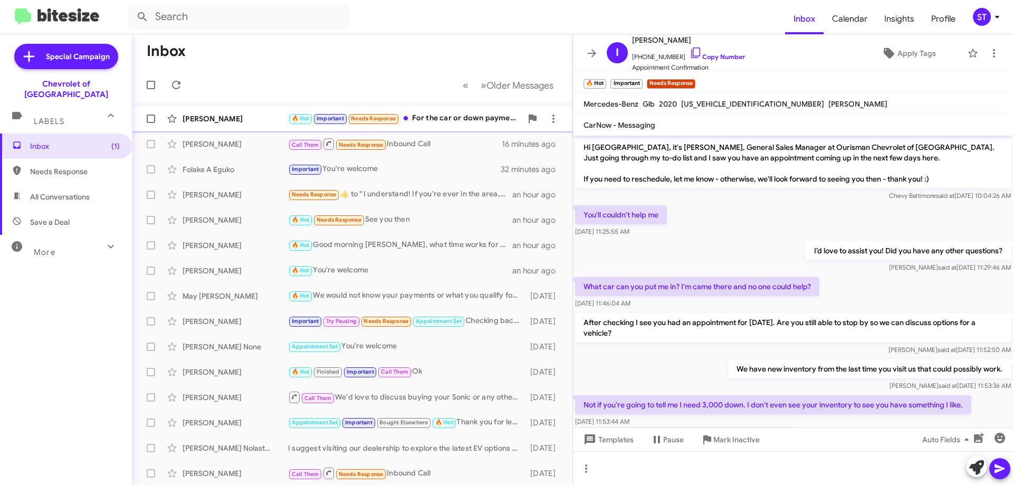
click at [446, 115] on div "🔥 Hot Important Needs Response For the car or down payment" at bounding box center [405, 118] width 234 height 12
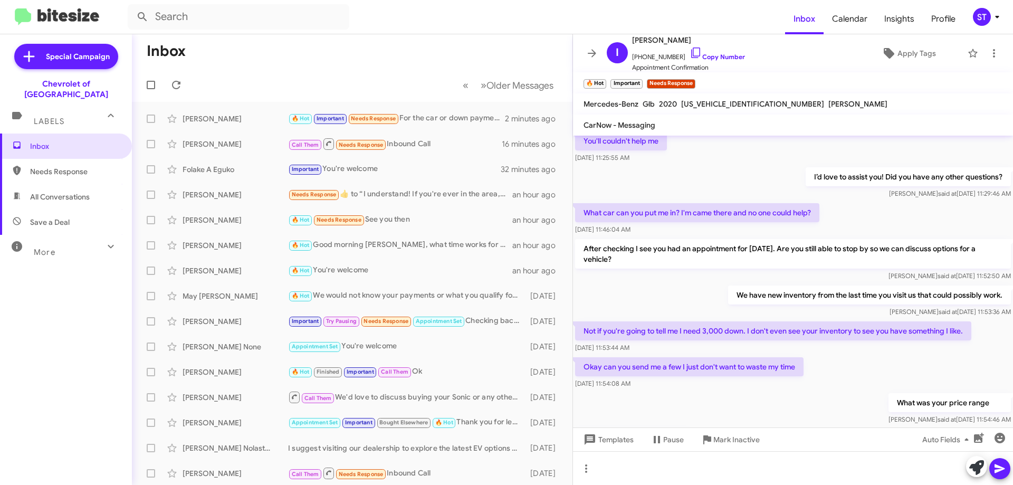
scroll to position [136, 0]
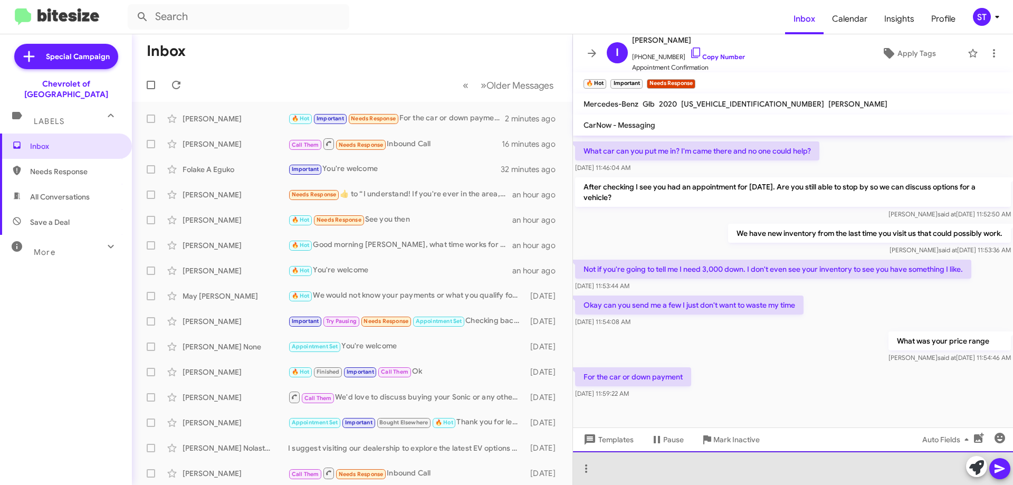
click at [682, 470] on div at bounding box center [793, 468] width 440 height 34
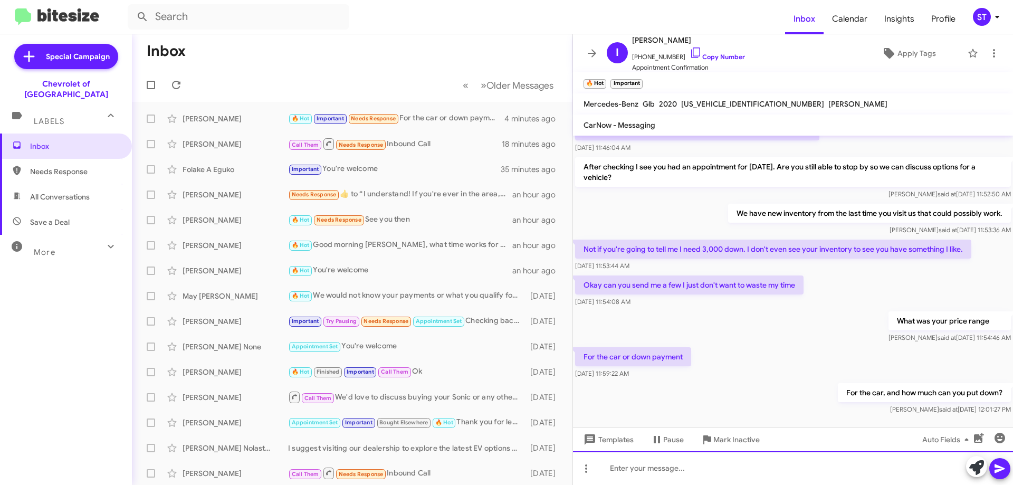
scroll to position [174, 0]
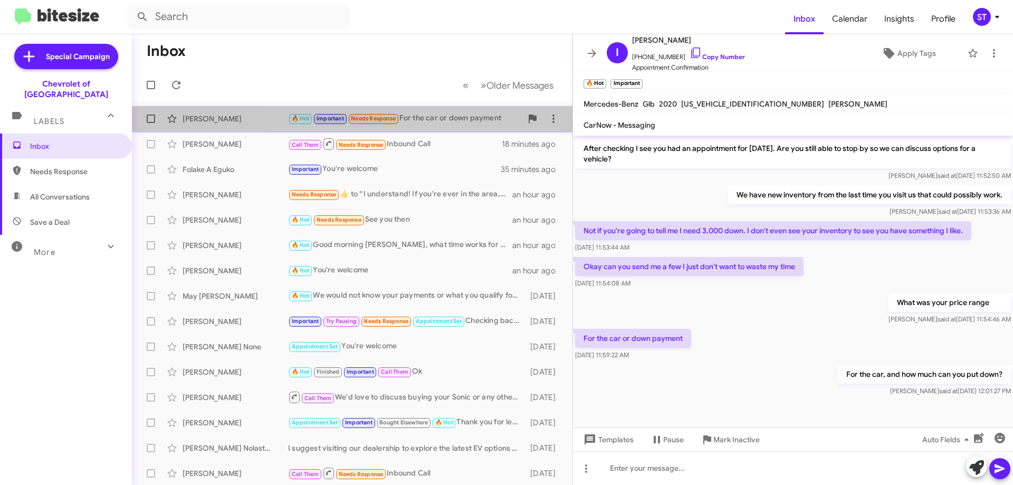
click at [433, 115] on div "🔥 Hot Important Needs Response For the car or down payment" at bounding box center [405, 118] width 234 height 12
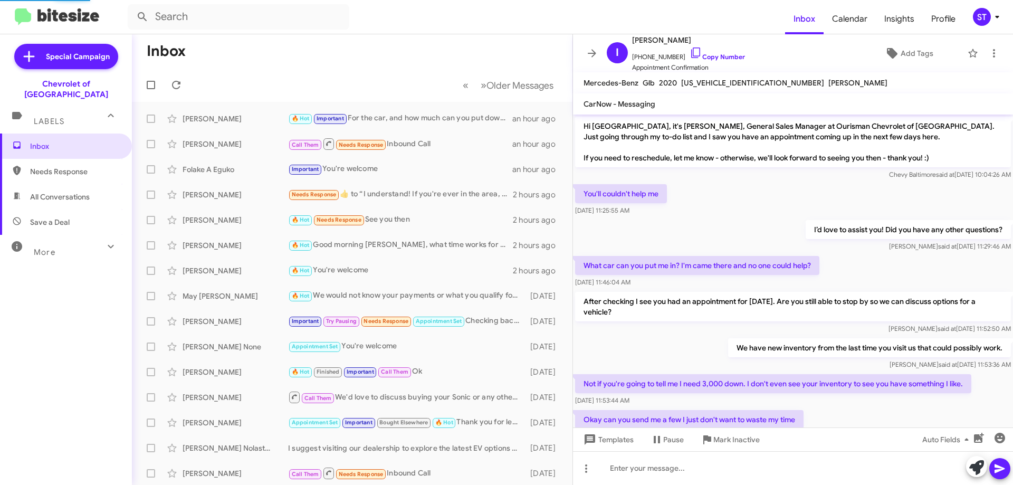
scroll to position [153, 0]
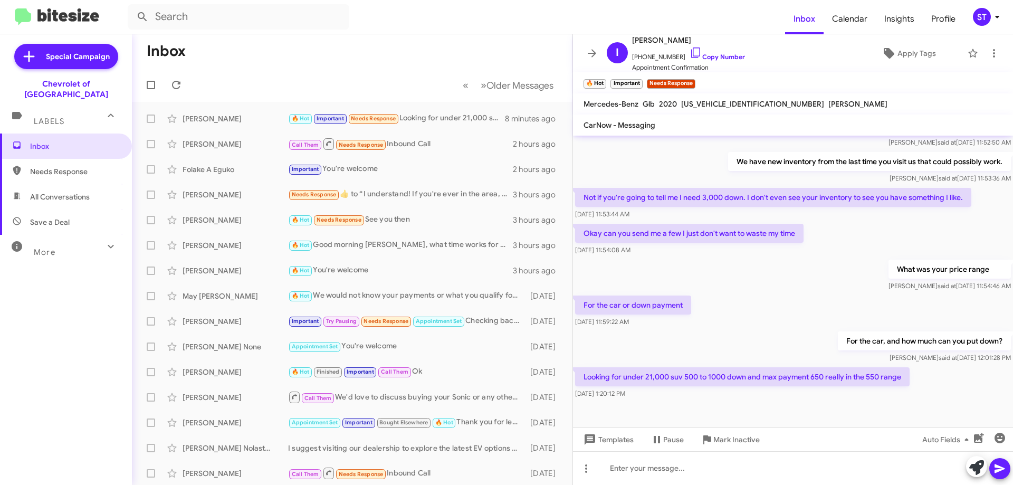
scroll to position [213, 0]
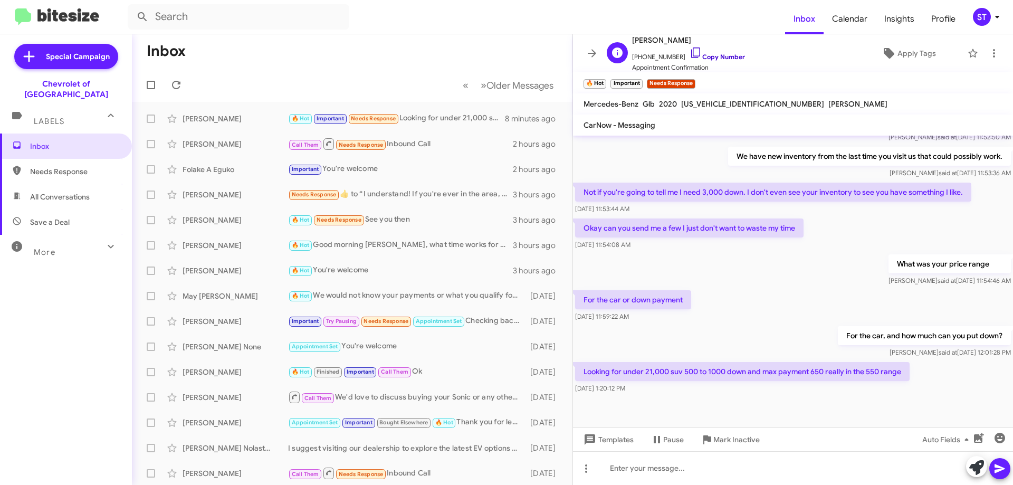
click at [690, 53] on icon at bounding box center [696, 52] width 13 height 13
